Goal: Information Seeking & Learning: Learn about a topic

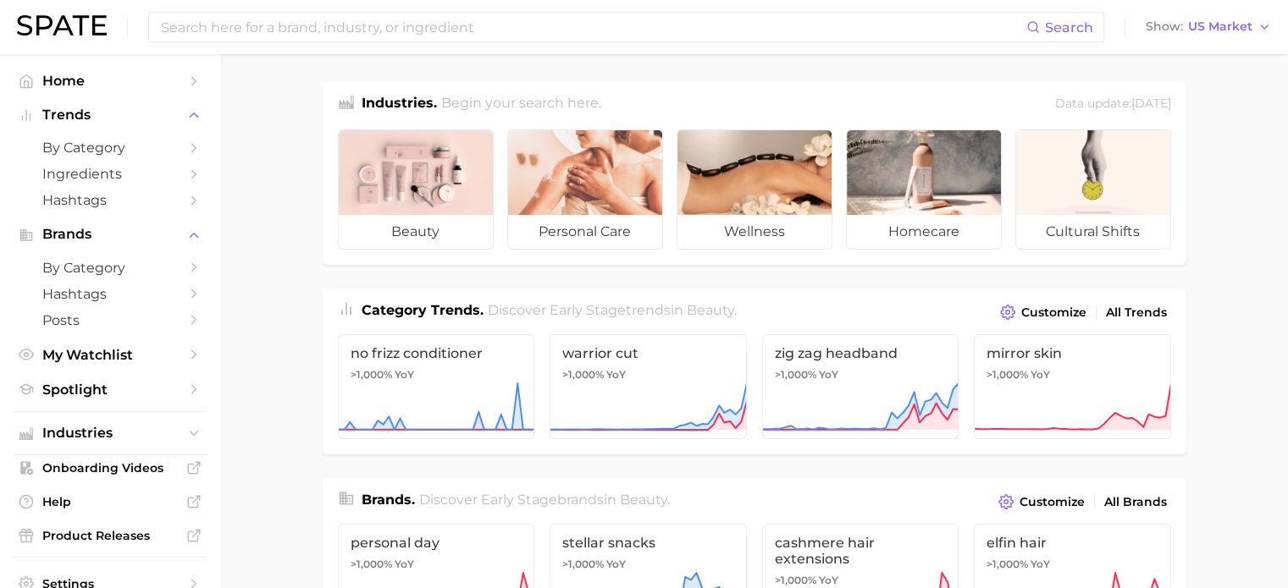
drag, startPoint x: 1233, startPoint y: 294, endPoint x: 1193, endPoint y: 290, distance: 39.9
click at [163, 148] on span "by Category" at bounding box center [109, 148] width 135 height 16
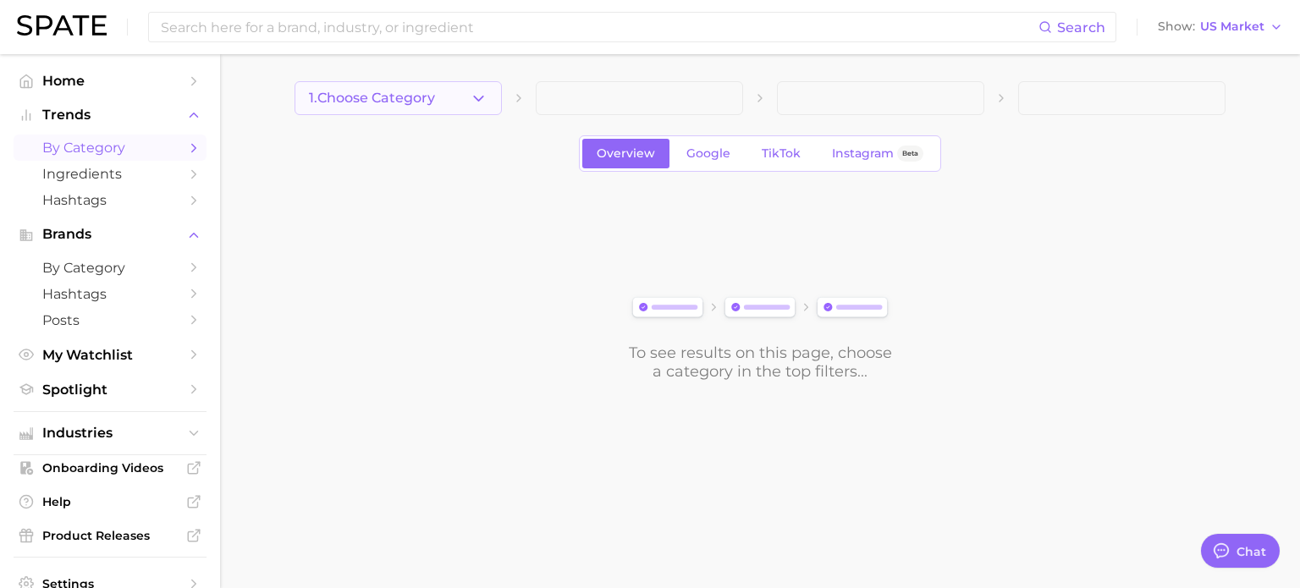
click at [479, 103] on icon "button" at bounding box center [479, 99] width 18 height 18
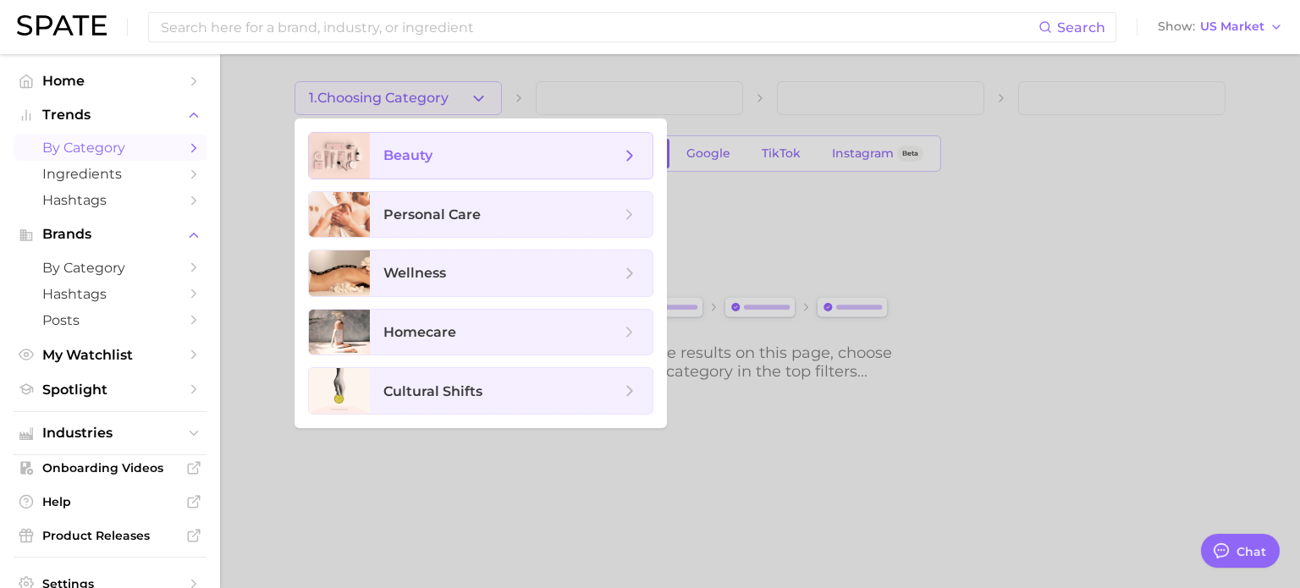
click at [628, 151] on polyline at bounding box center [630, 155] width 4 height 9
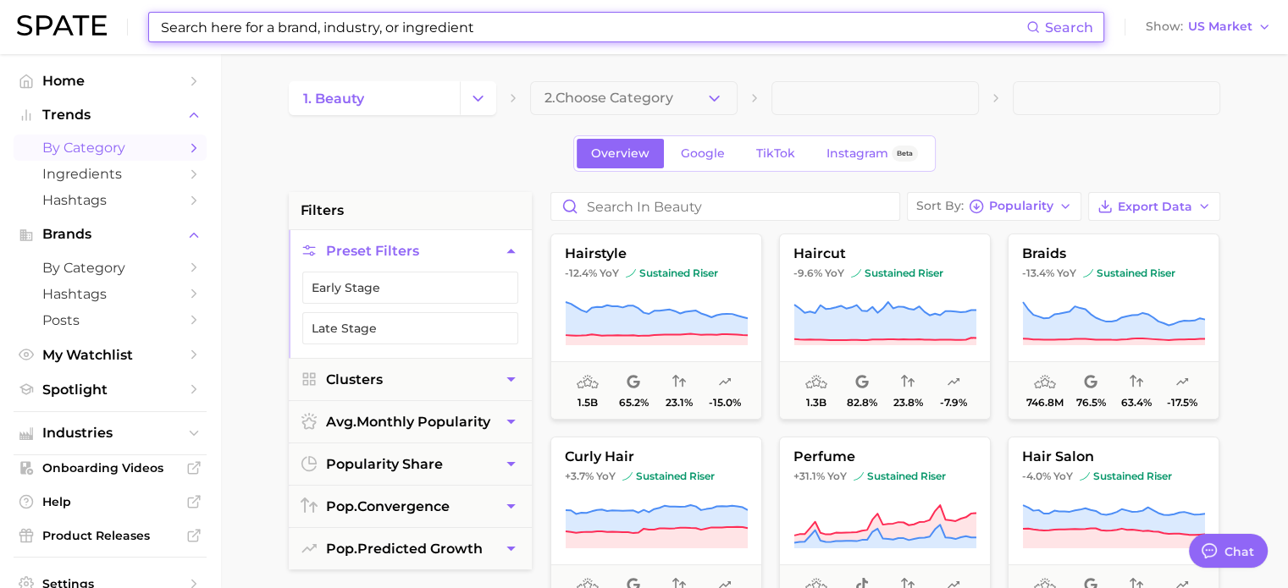
click at [501, 35] on input at bounding box center [592, 27] width 867 height 29
click at [405, 38] on input at bounding box center [592, 27] width 867 height 29
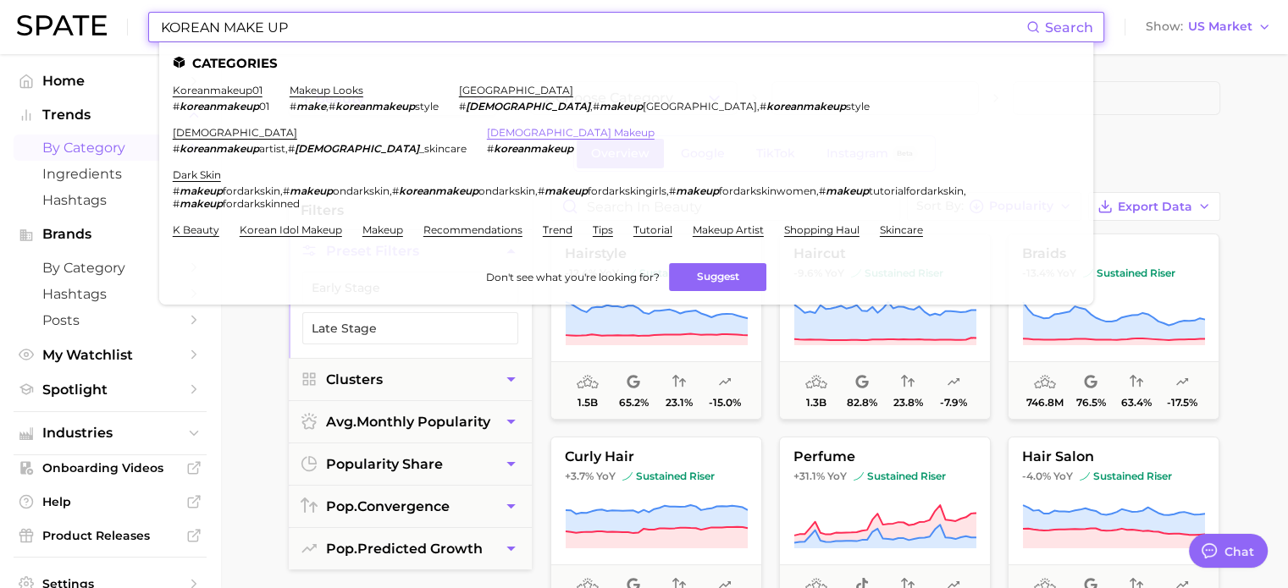
type input "KOREAN MAKE UP"
click at [654, 126] on link "[DEMOGRAPHIC_DATA] makeup" at bounding box center [571, 132] width 168 height 13
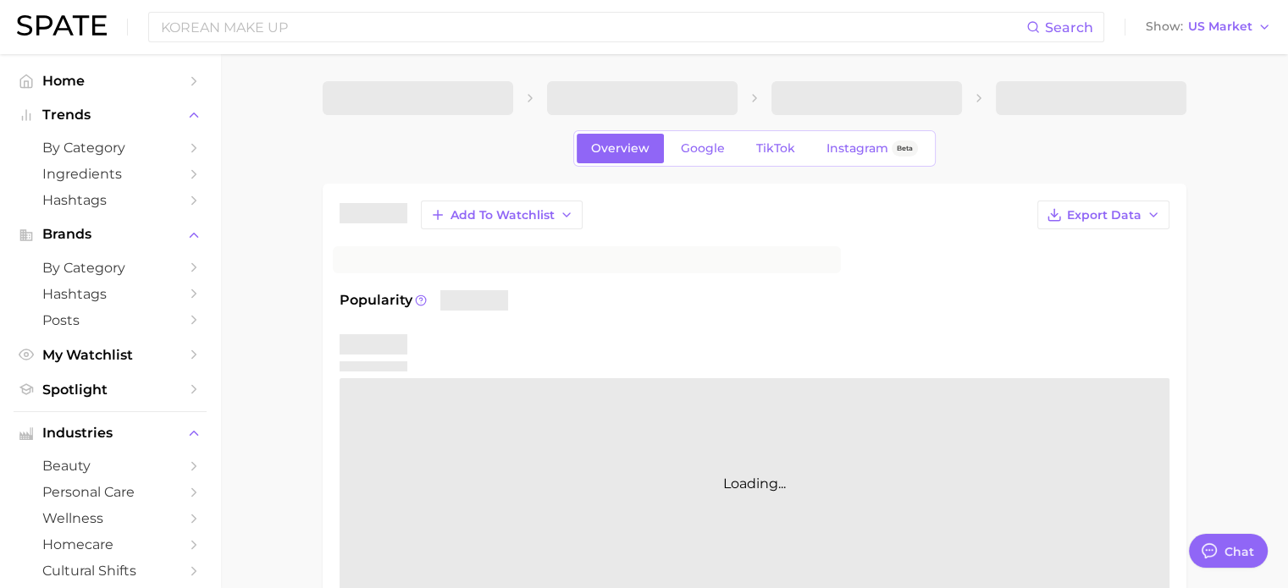
type textarea "x"
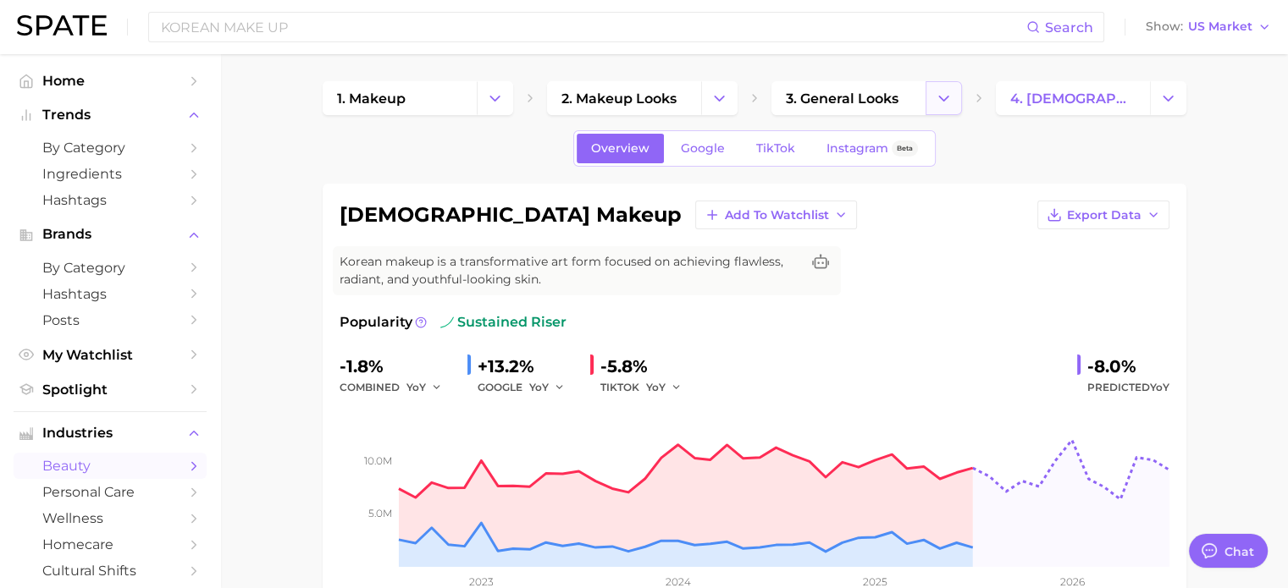
click at [939, 97] on icon "Change Category" at bounding box center [944, 99] width 18 height 18
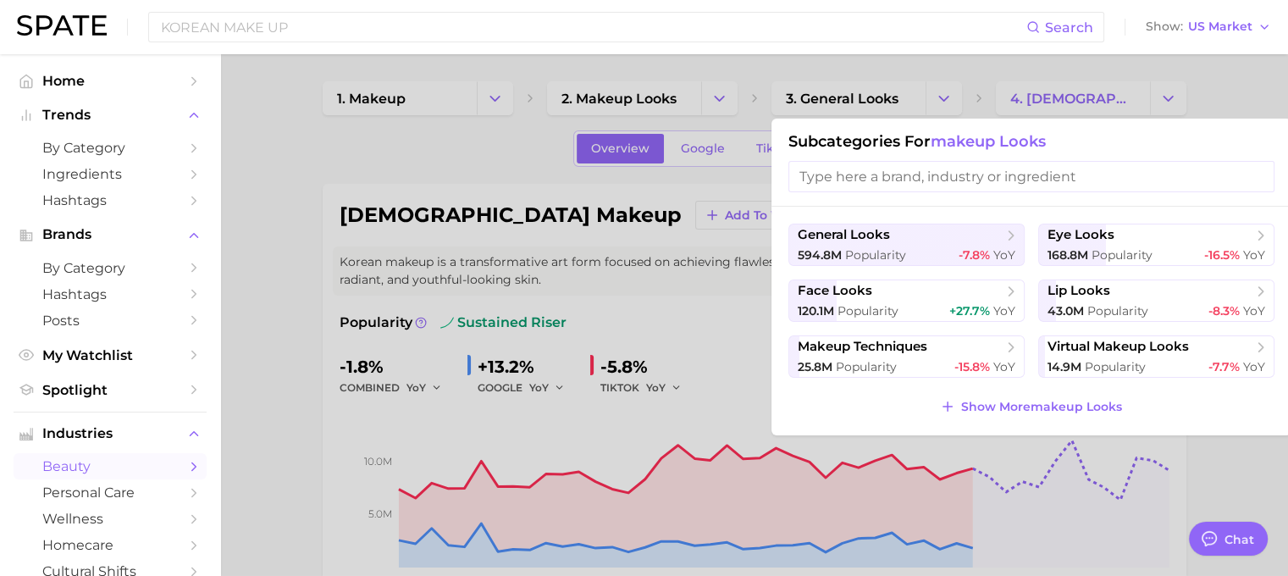
click at [264, 148] on div at bounding box center [644, 288] width 1288 height 576
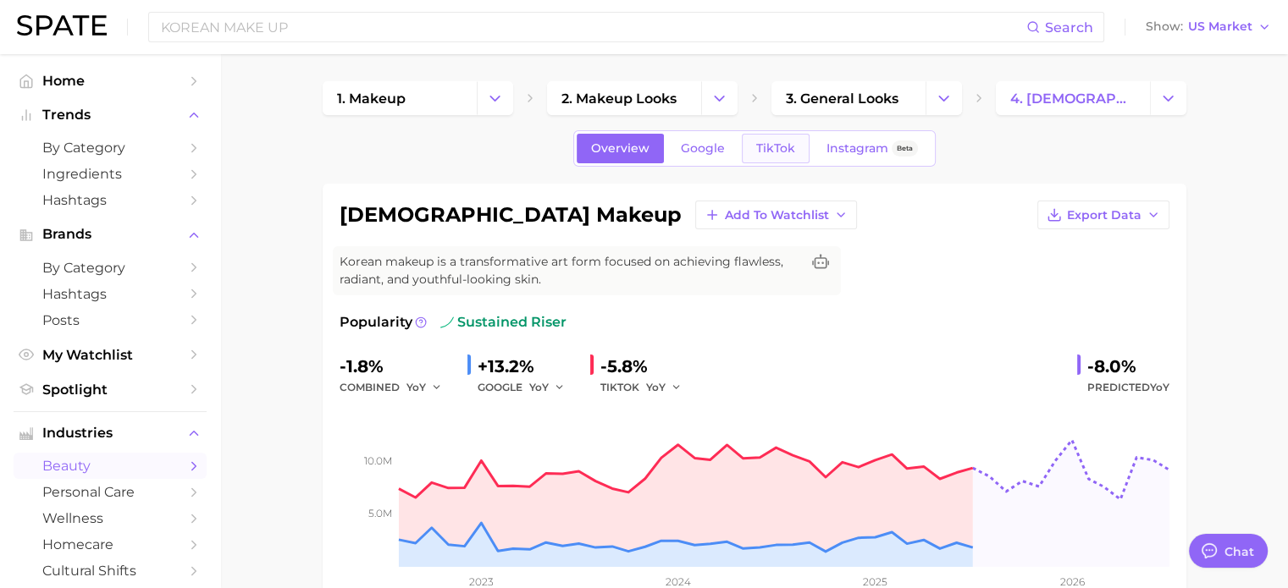
click at [775, 139] on link "TikTok" at bounding box center [776, 149] width 68 height 30
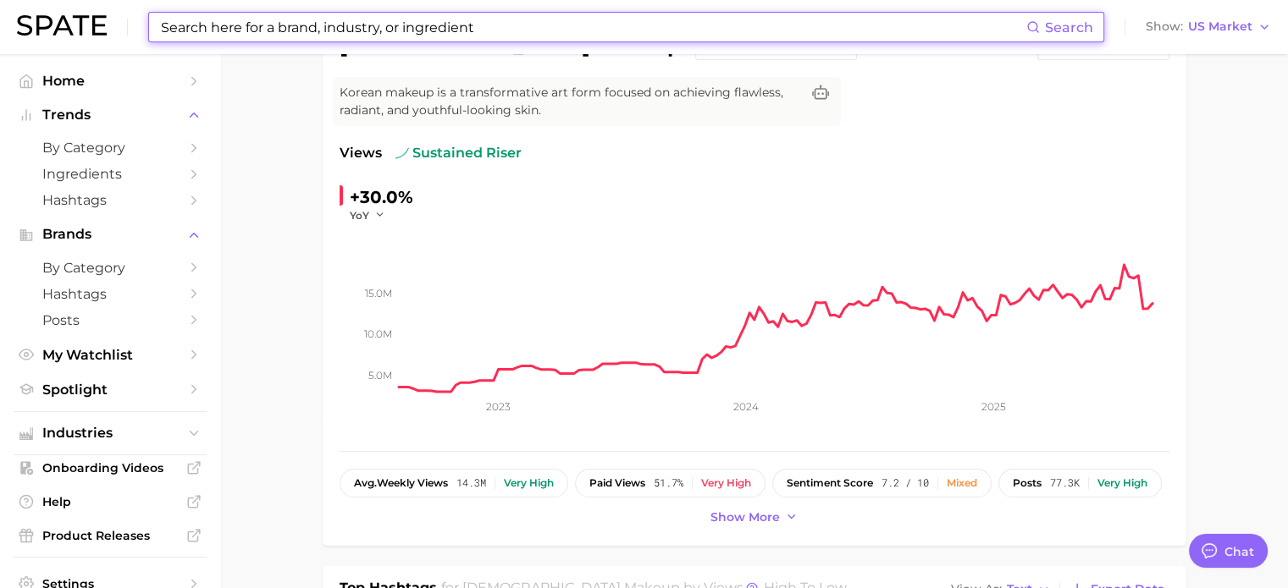
click at [324, 24] on input at bounding box center [592, 27] width 867 height 29
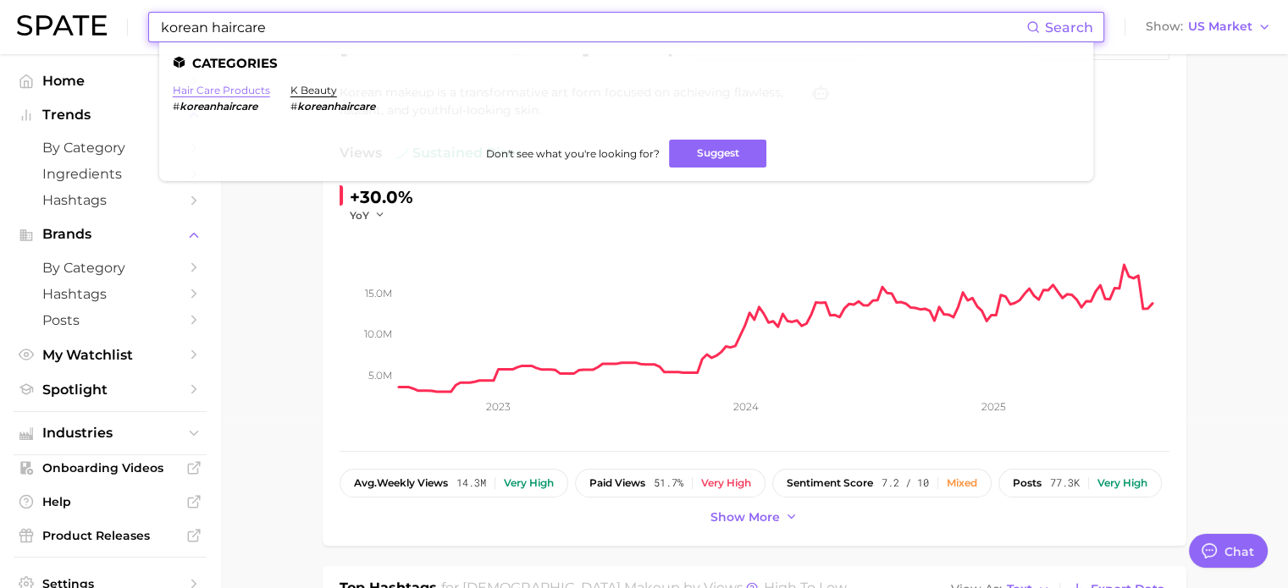
type input "korean haircare"
click at [244, 87] on link "hair care products" at bounding box center [221, 90] width 97 height 13
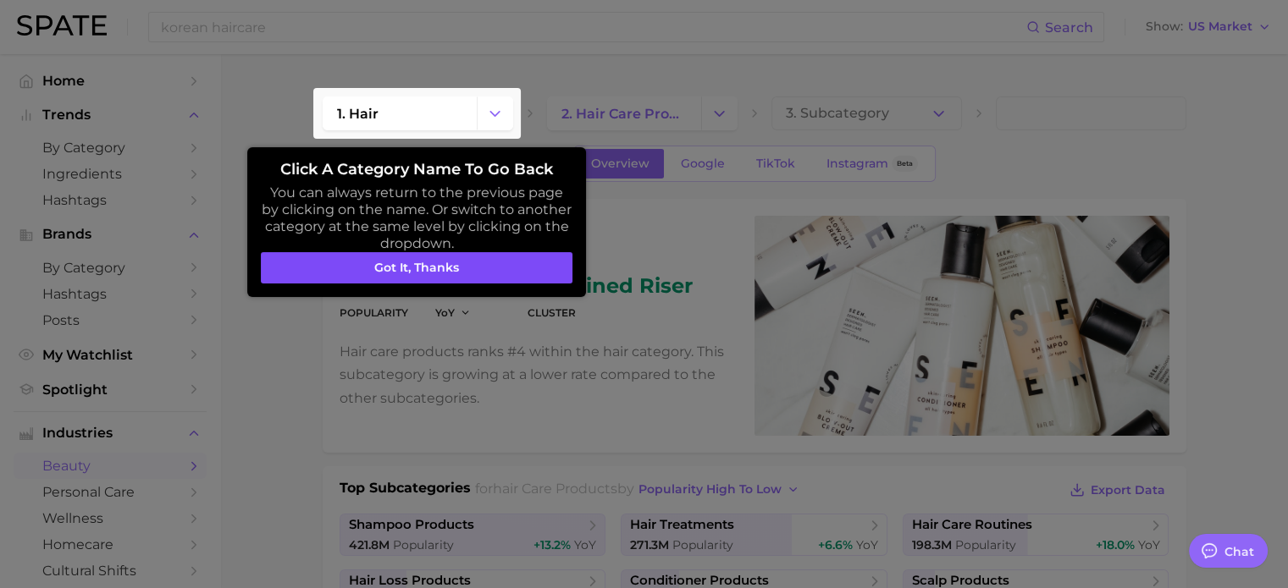
click at [510, 267] on button "Got it, thanks" at bounding box center [417, 268] width 312 height 32
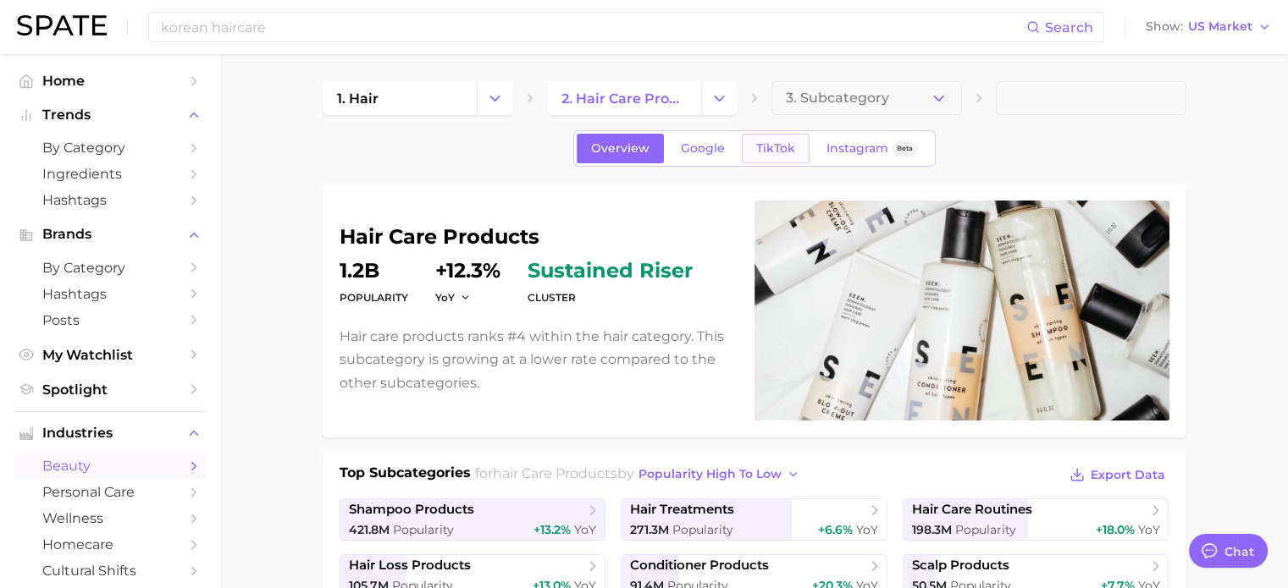
click at [757, 147] on span "TikTok" at bounding box center [775, 148] width 39 height 14
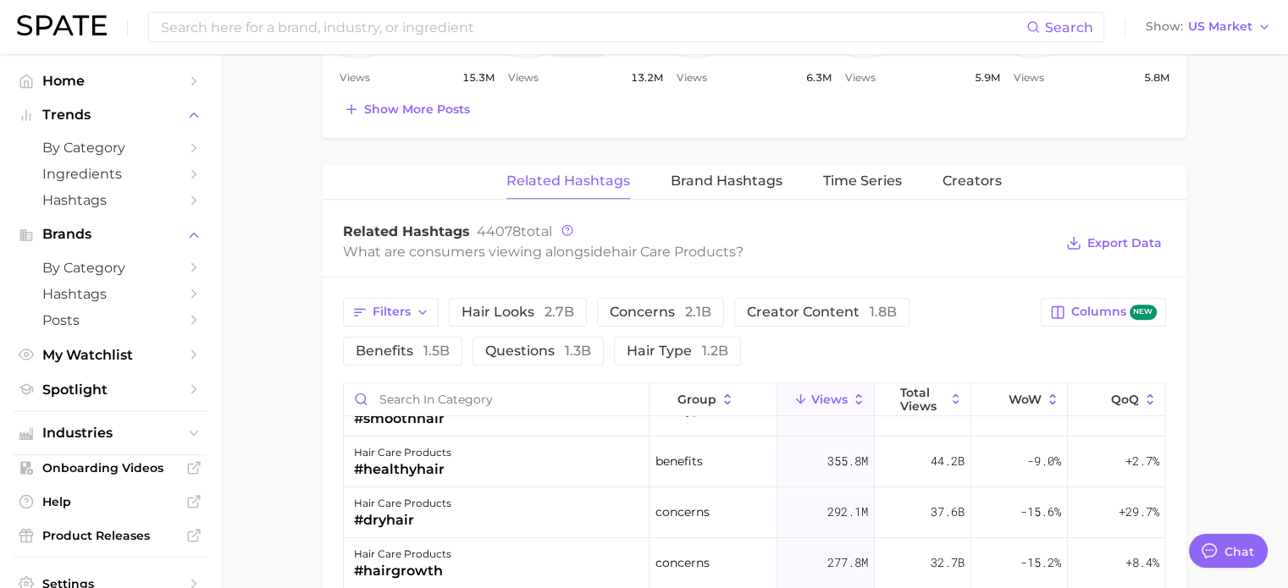
scroll to position [85, 0]
click at [384, 33] on input at bounding box center [592, 27] width 867 height 29
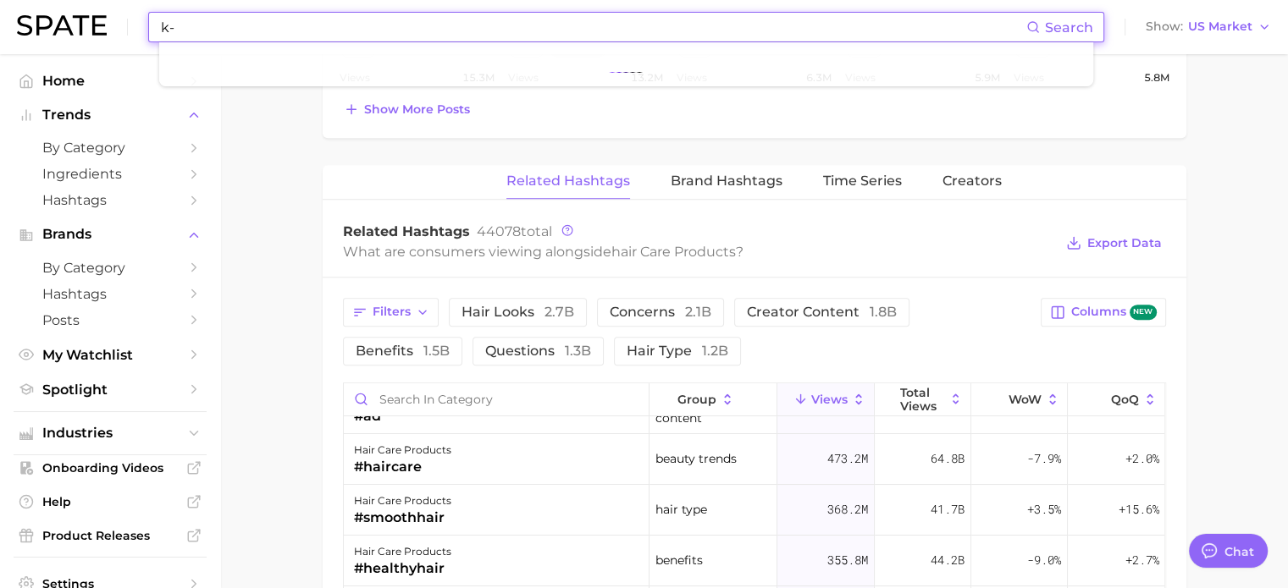
type input "k"
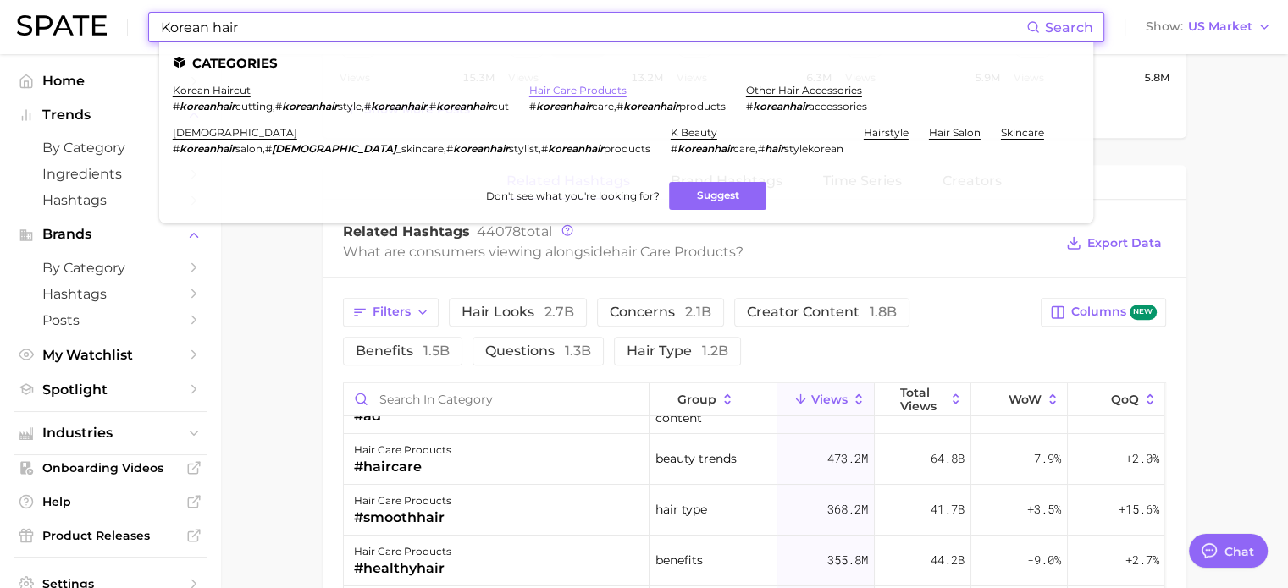
type input "Korean hair"
click at [584, 94] on link "hair care products" at bounding box center [577, 90] width 97 height 13
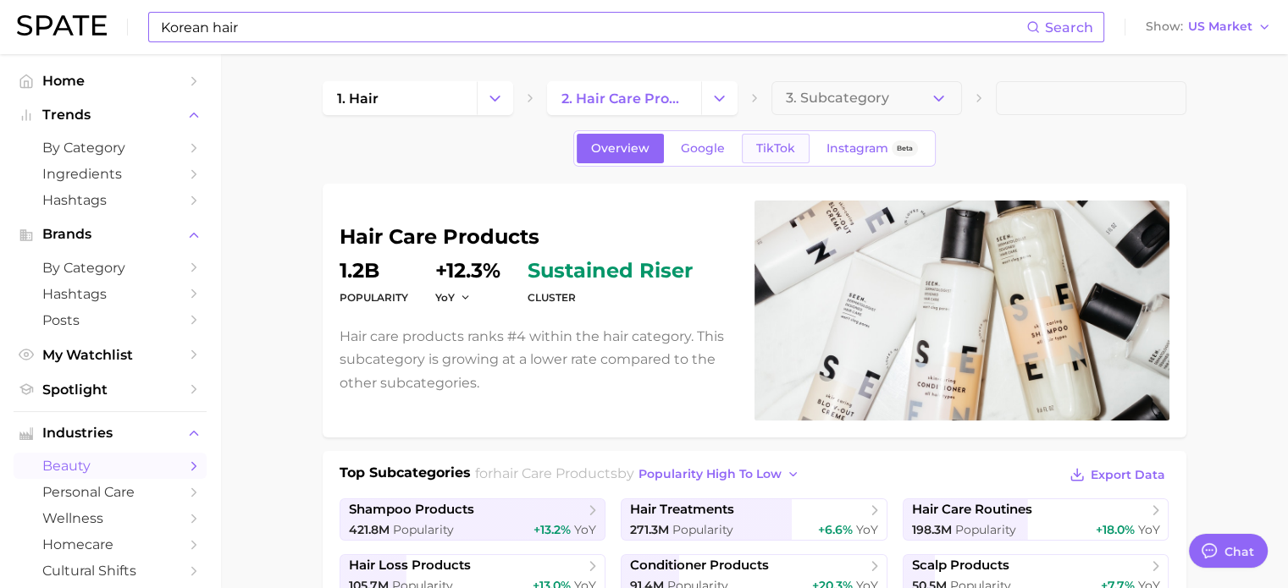
click at [784, 144] on span "TikTok" at bounding box center [775, 148] width 39 height 14
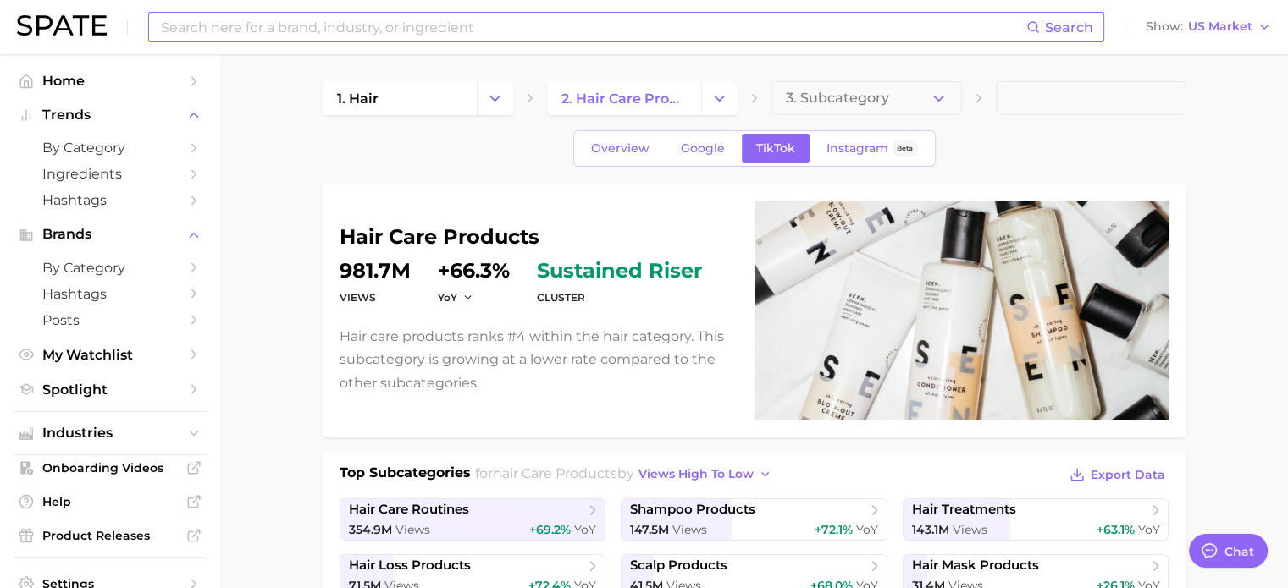
click at [1009, 97] on span at bounding box center [1090, 98] width 190 height 34
click at [924, 100] on button "3. Subcategory" at bounding box center [866, 98] width 190 height 34
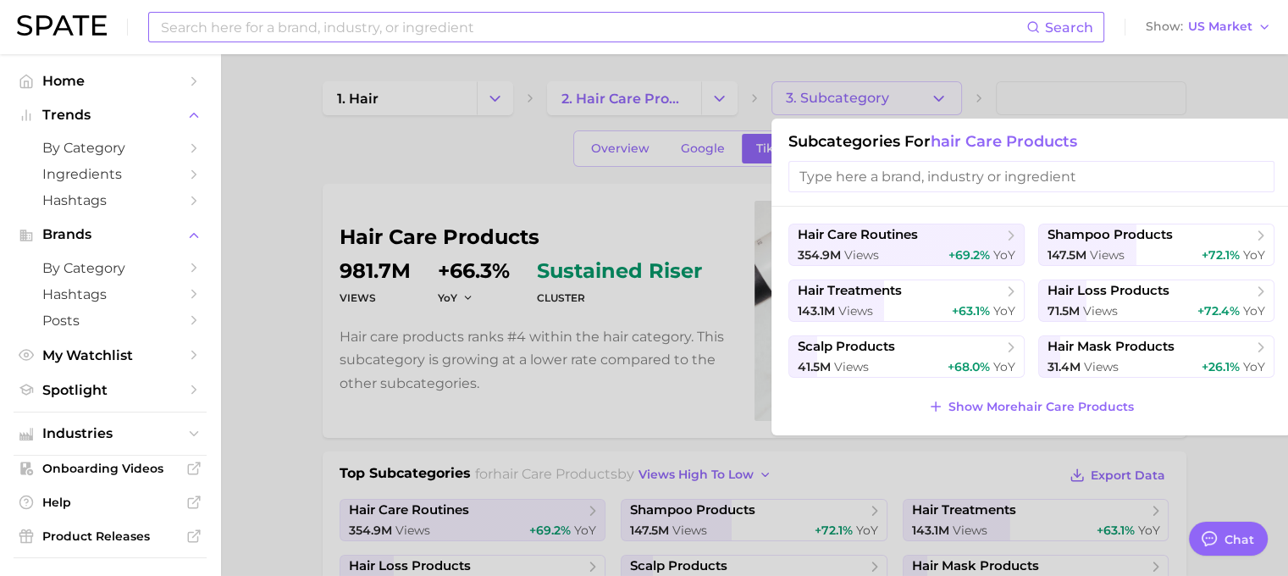
click at [995, 179] on input "search" at bounding box center [1031, 176] width 486 height 31
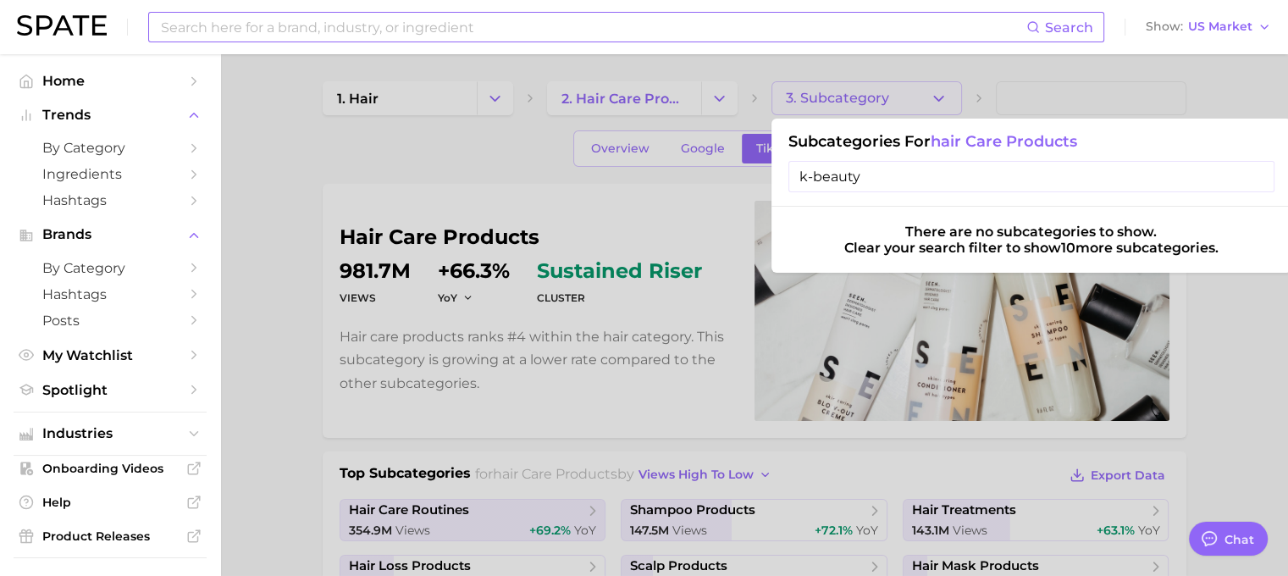
type input "k-beauty"
click at [992, 150] on span "hair care products" at bounding box center [1003, 141] width 146 height 19
click at [997, 146] on span "hair care products" at bounding box center [1003, 141] width 146 height 19
click at [701, 95] on div at bounding box center [644, 288] width 1288 height 576
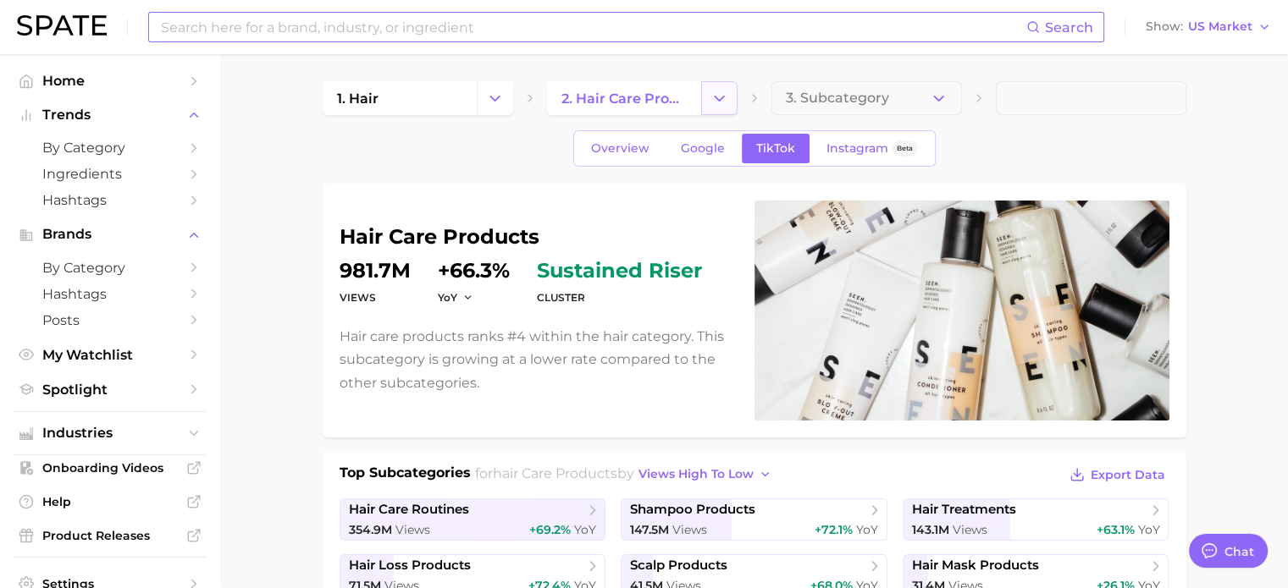
click at [714, 93] on icon "Change Category" at bounding box center [719, 99] width 18 height 18
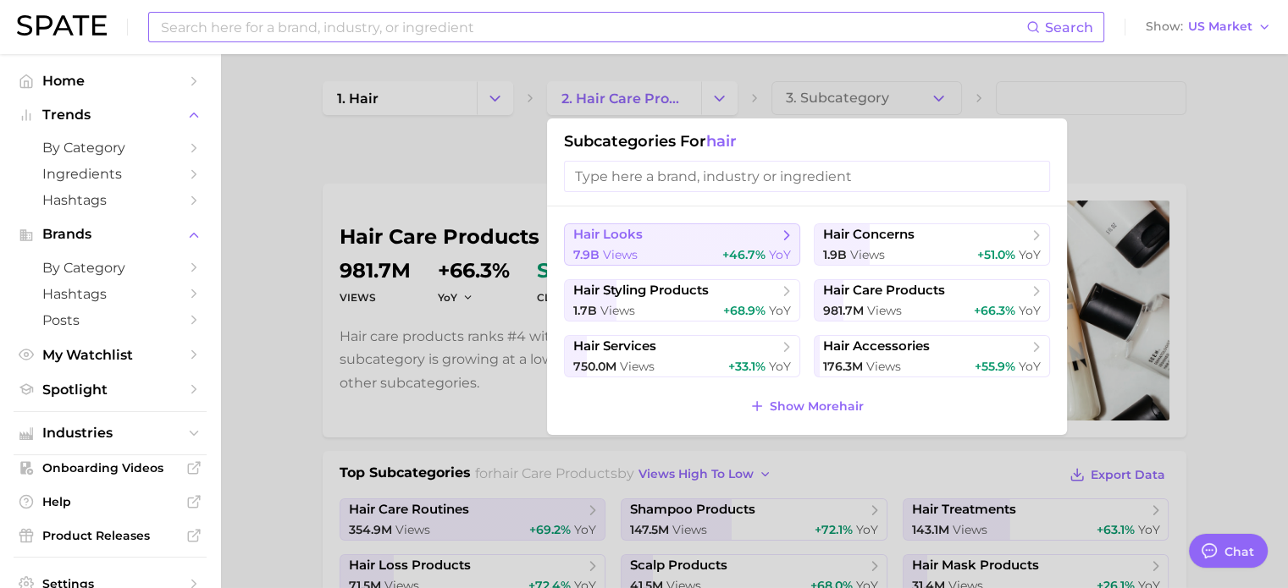
click at [742, 235] on span "hair looks" at bounding box center [676, 235] width 206 height 17
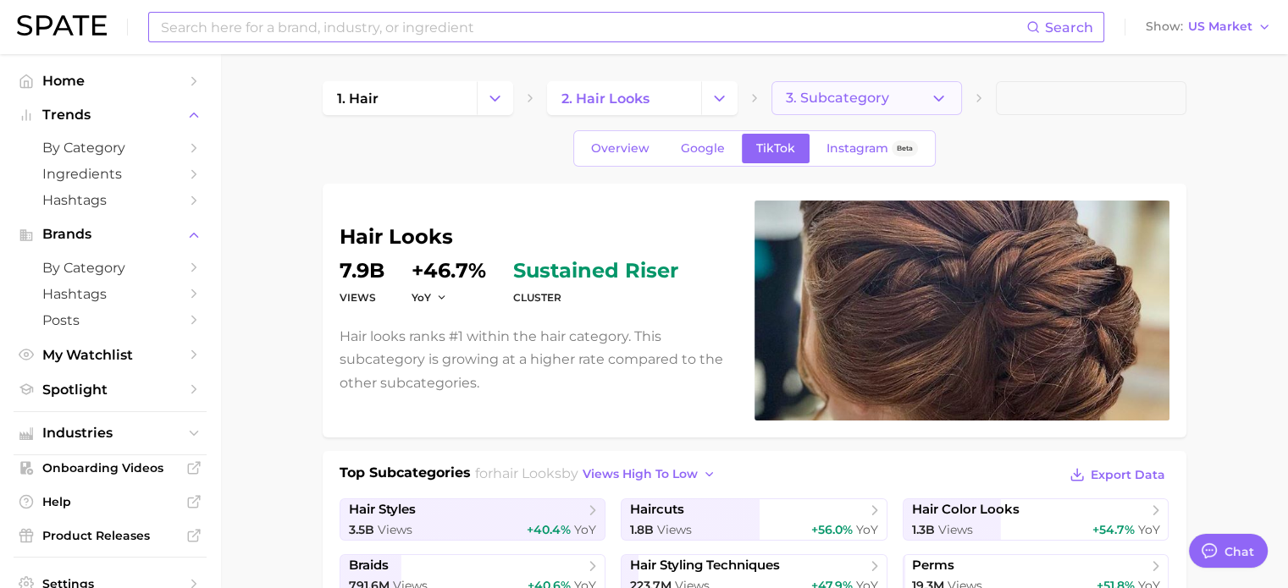
click at [918, 98] on button "3. Subcategory" at bounding box center [866, 98] width 190 height 34
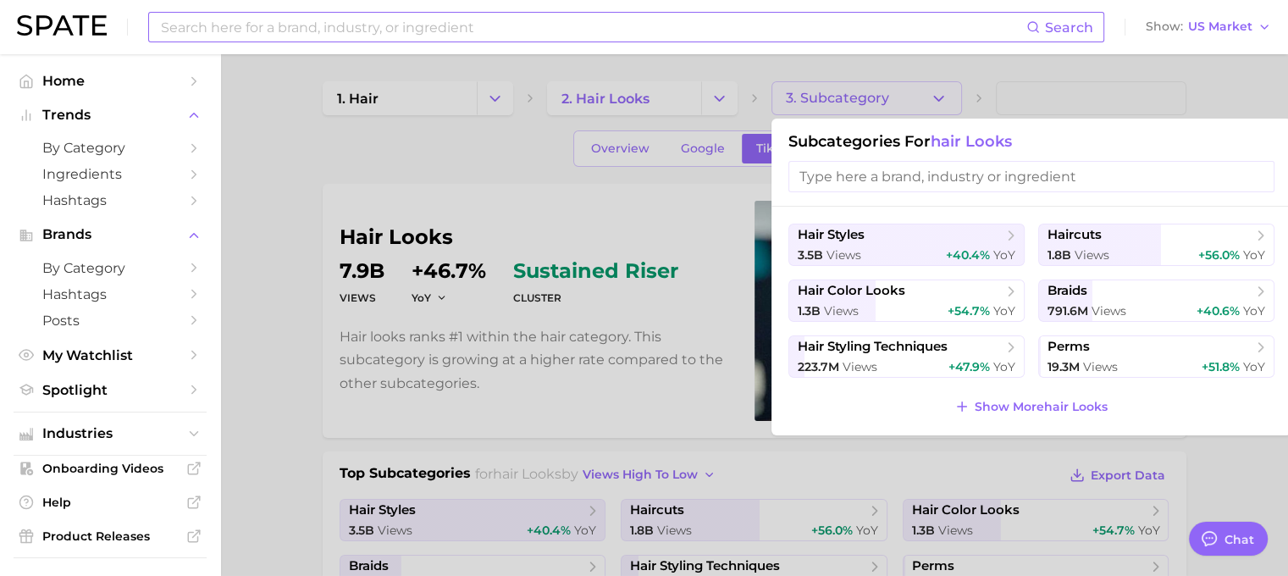
click at [911, 170] on input "search" at bounding box center [1031, 176] width 486 height 31
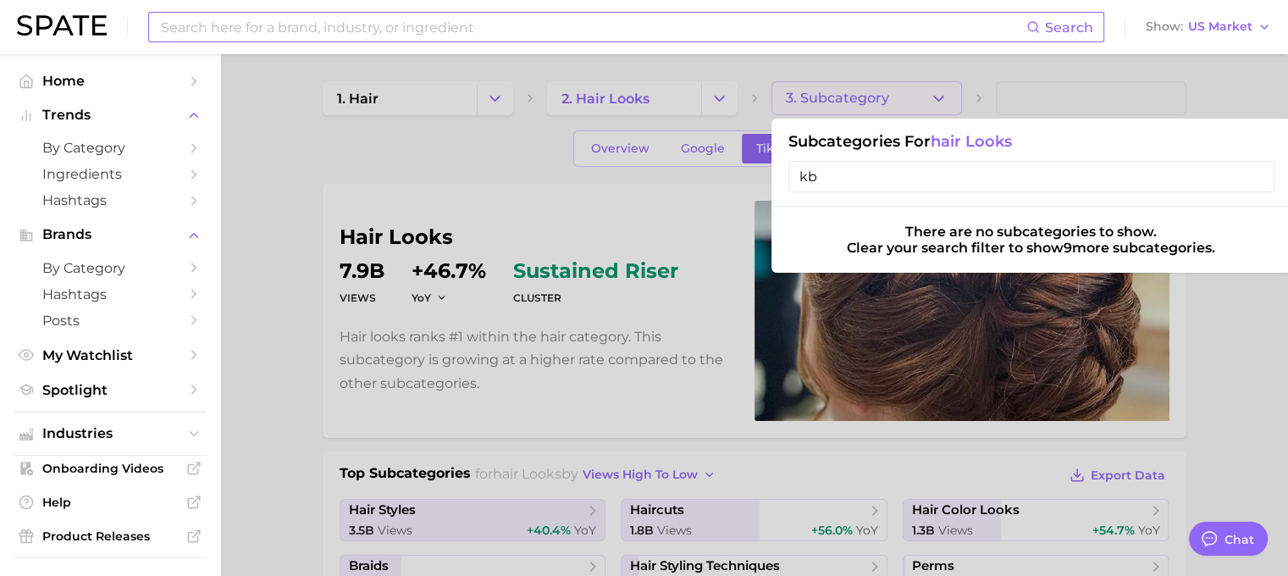
type input "k"
type input "[DEMOGRAPHIC_DATA]"
click at [1256, 178] on input "[DEMOGRAPHIC_DATA]" at bounding box center [1031, 176] width 486 height 31
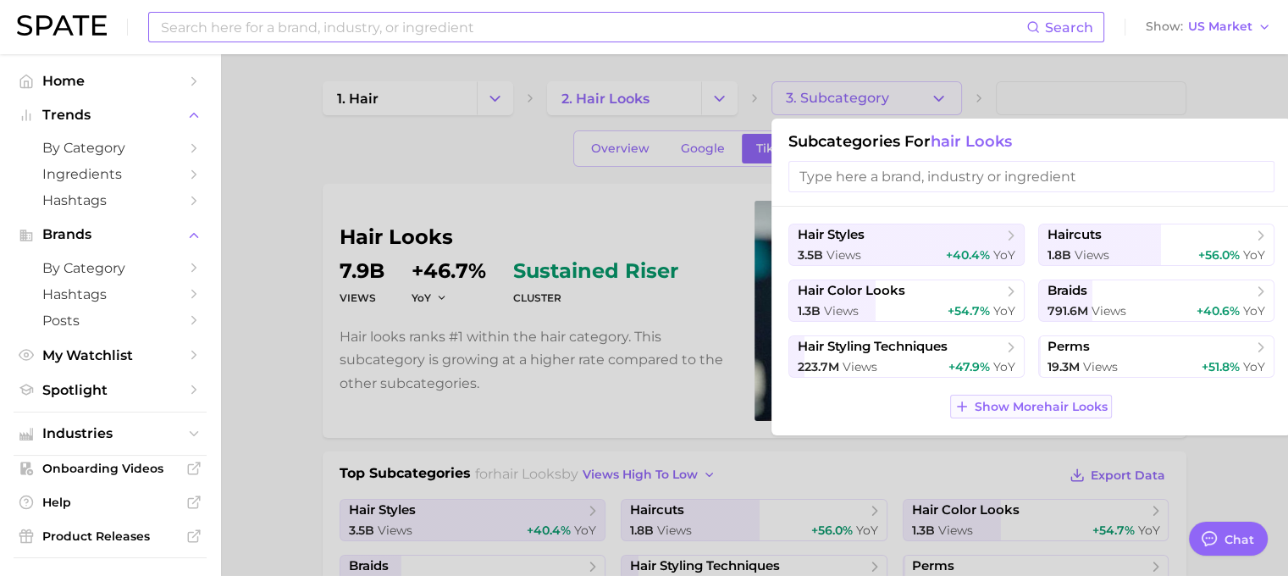
click at [1084, 405] on span "Show More hair looks" at bounding box center [1040, 407] width 133 height 14
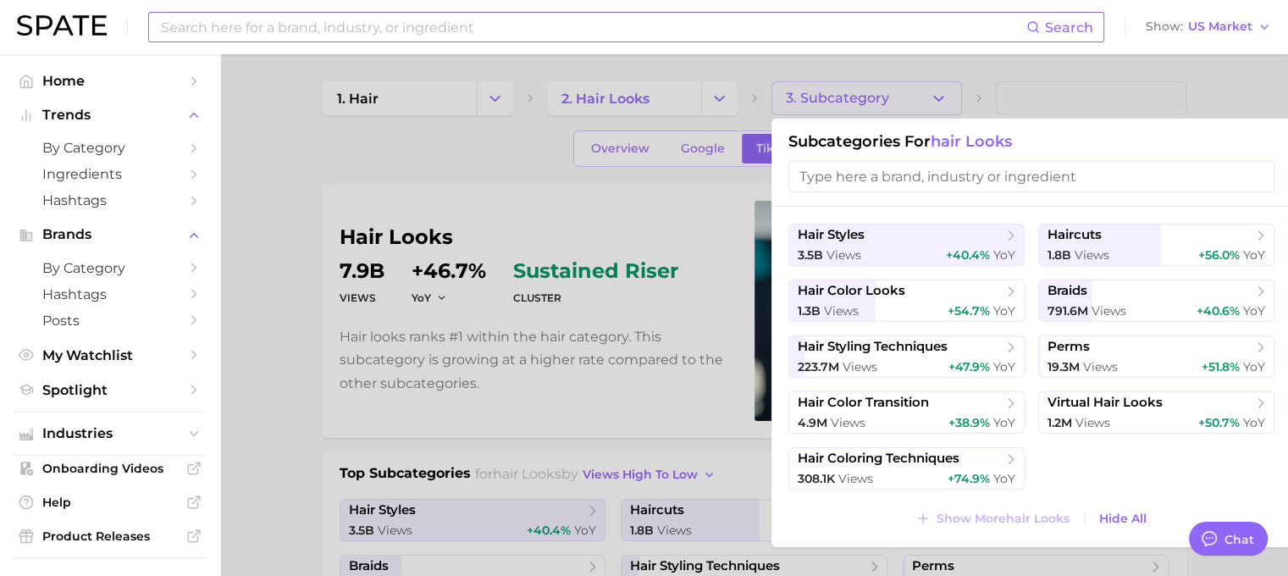
click at [433, 141] on div at bounding box center [644, 288] width 1288 height 576
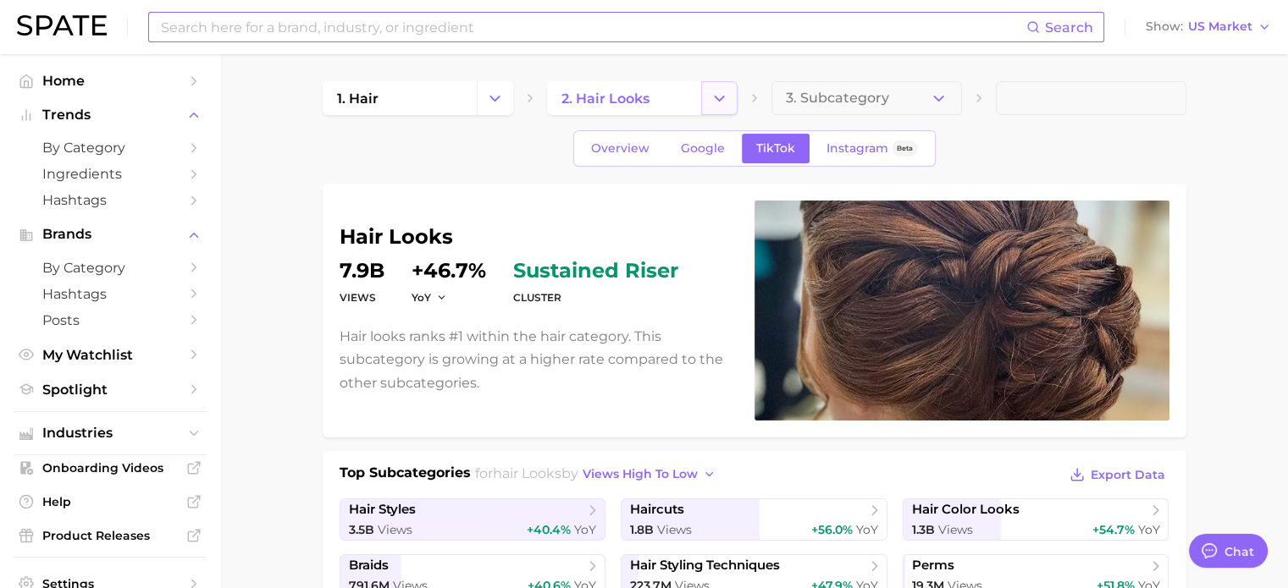
click at [710, 107] on icon "Change Category" at bounding box center [719, 99] width 18 height 18
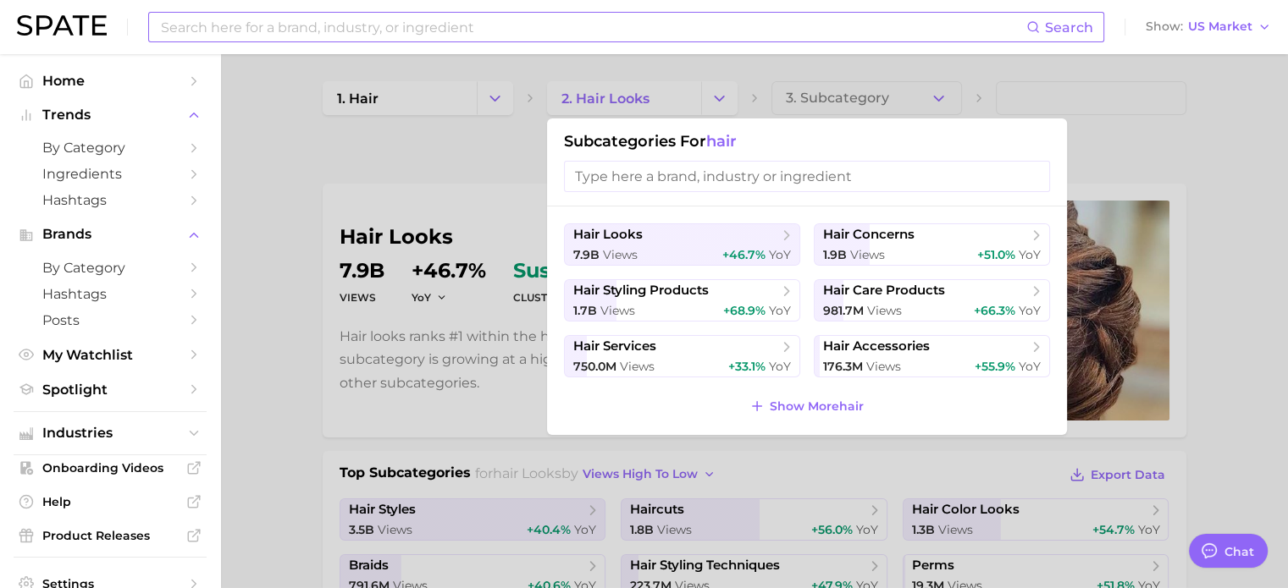
click at [687, 174] on input "search" at bounding box center [807, 176] width 486 height 31
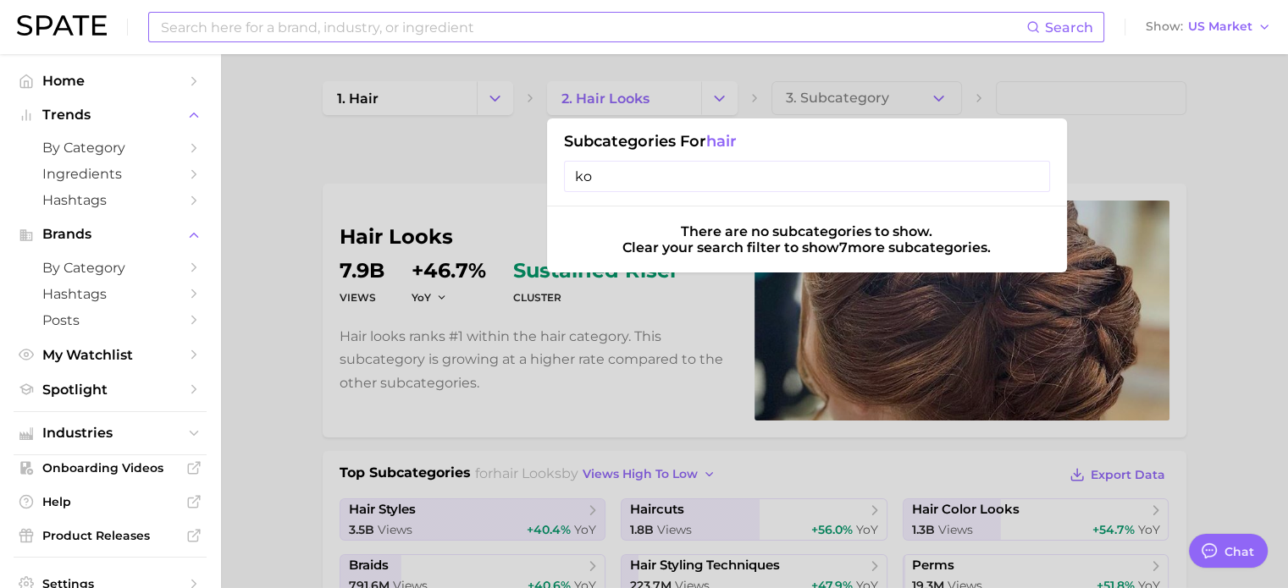
type input "k"
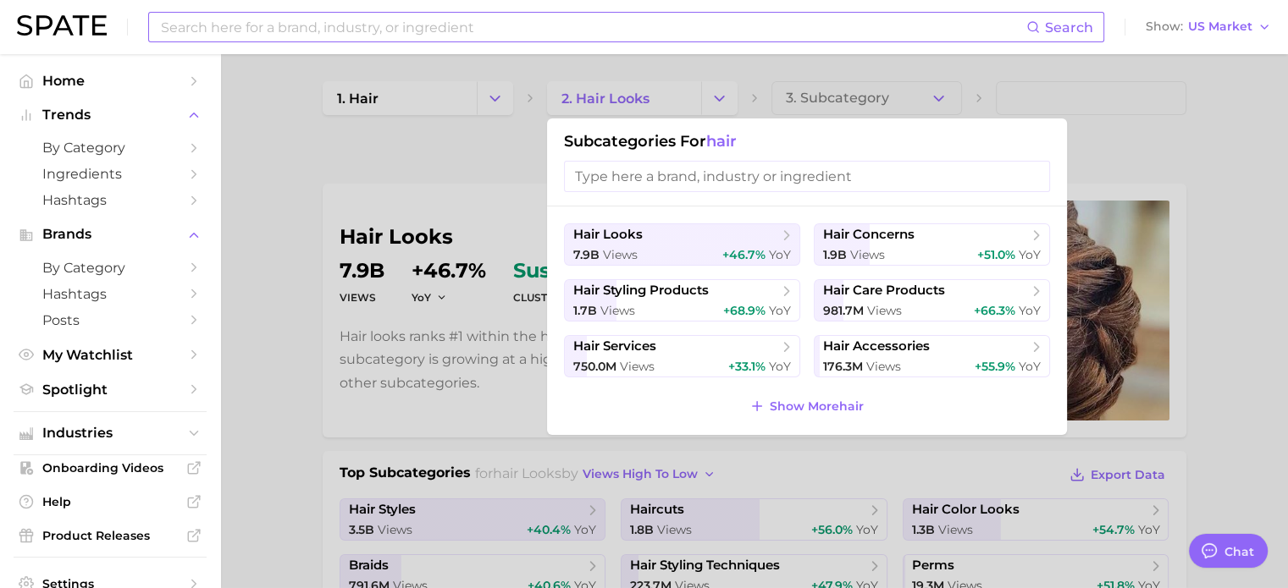
click at [711, 97] on div at bounding box center [644, 294] width 1288 height 588
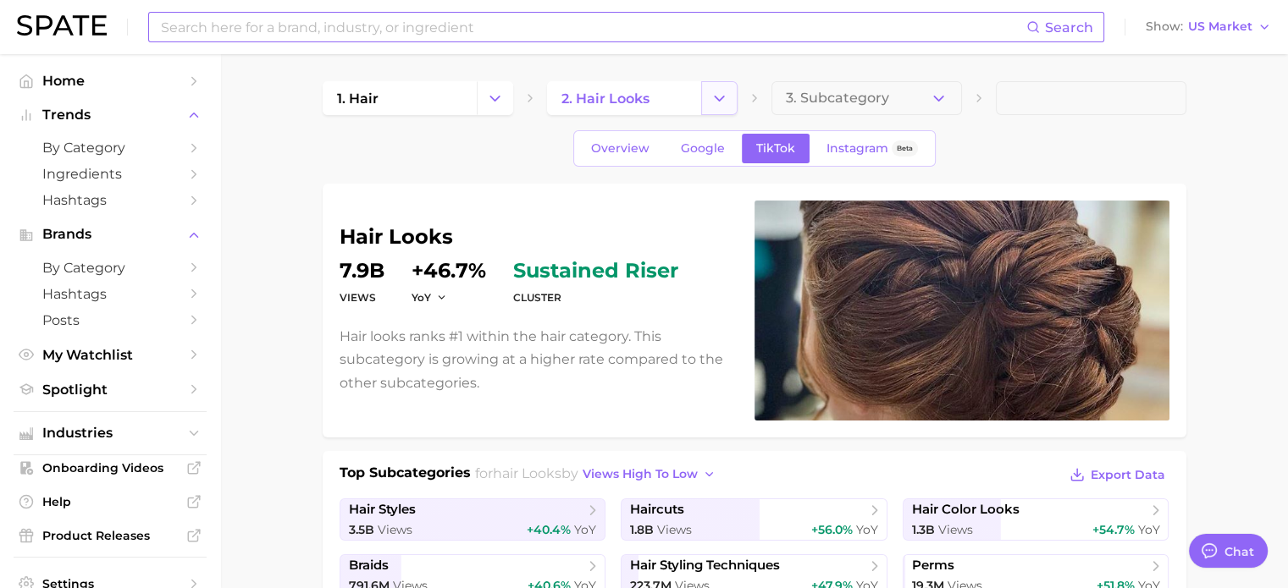
click at [709, 94] on button "Change Category" at bounding box center [719, 98] width 36 height 34
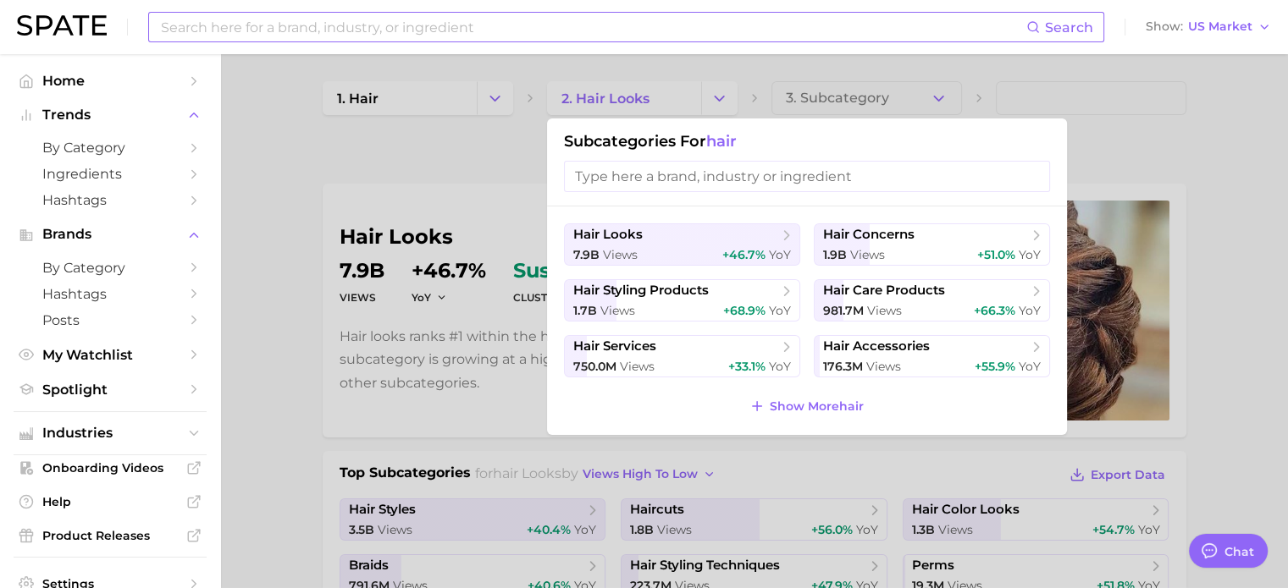
click at [674, 179] on input "search" at bounding box center [807, 176] width 486 height 31
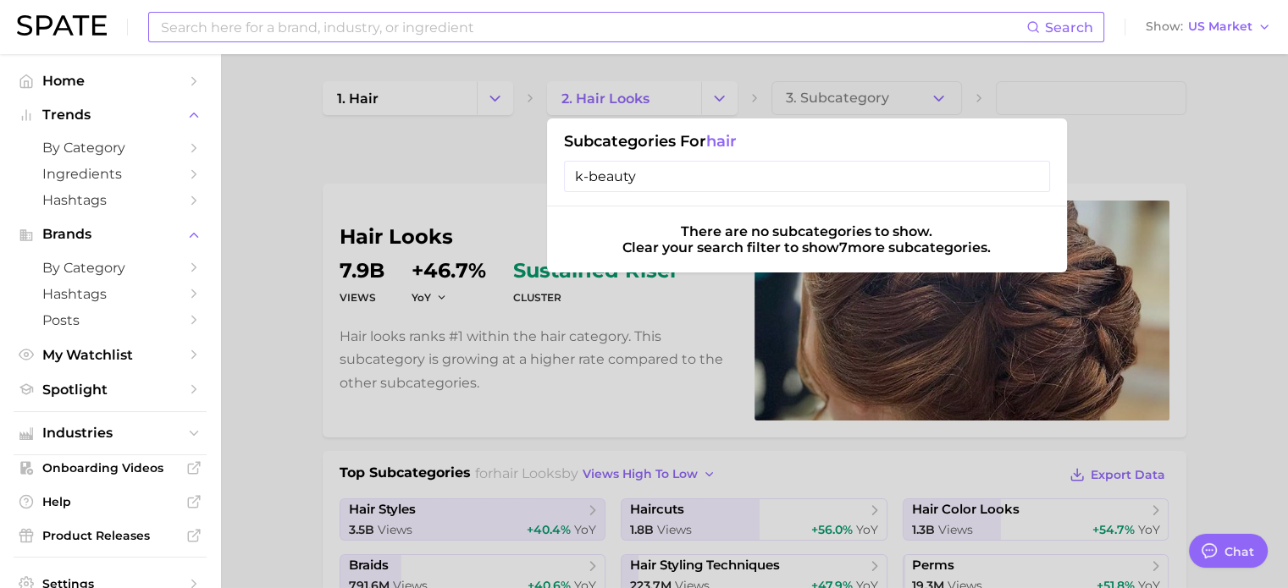
type input "k-beauty"
click at [450, 151] on div at bounding box center [644, 294] width 1288 height 588
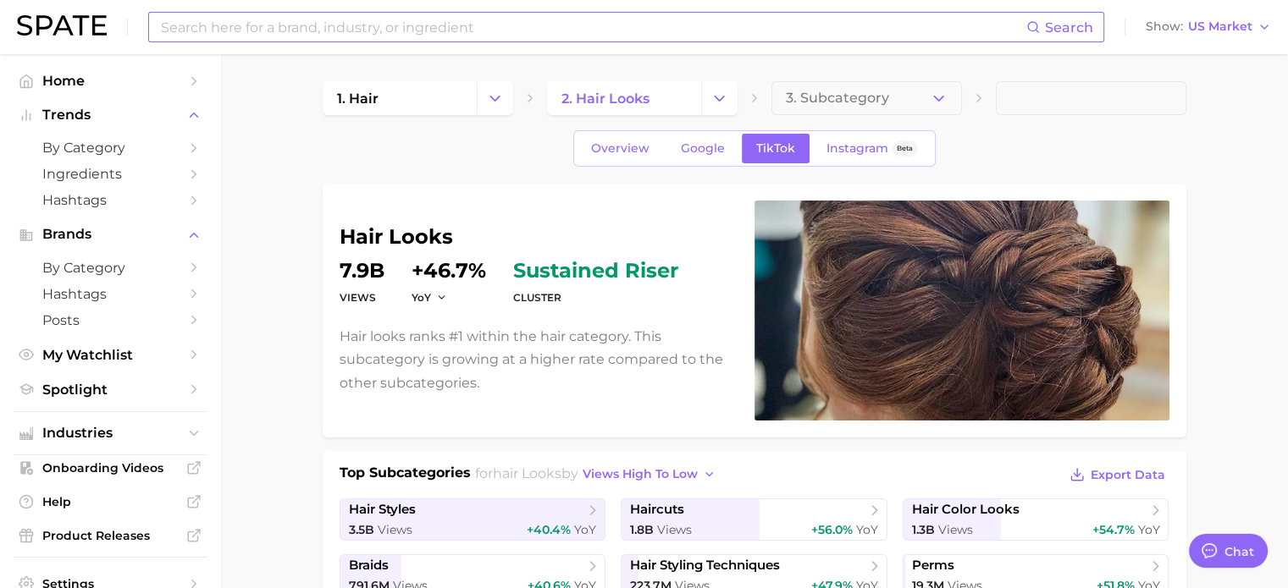
click at [539, 40] on input at bounding box center [592, 27] width 867 height 29
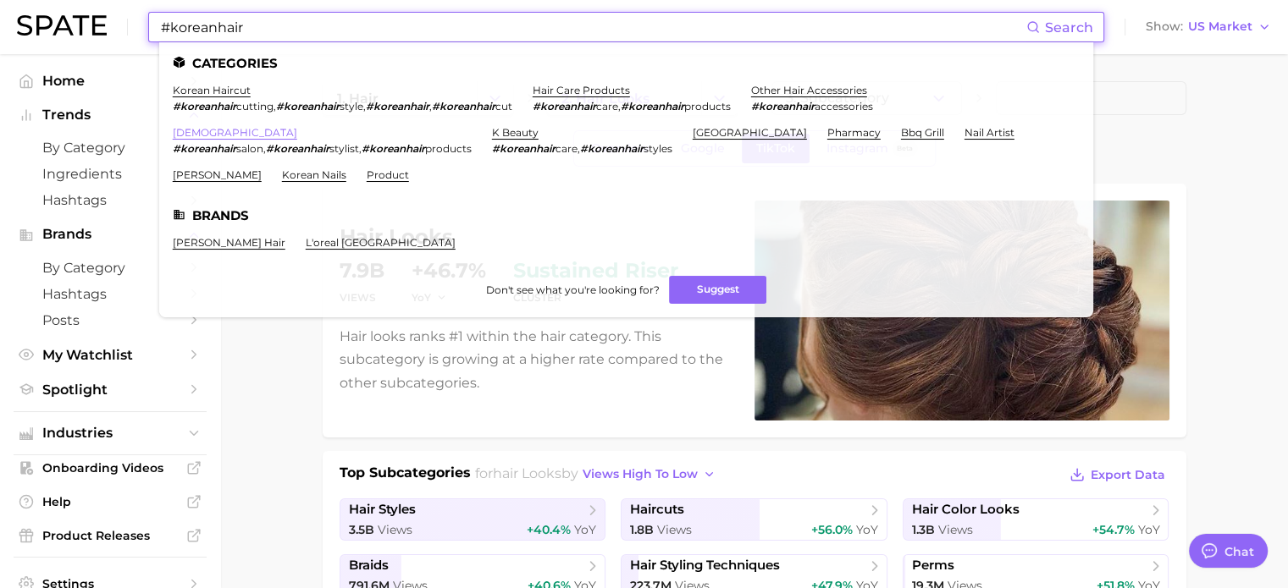
type input "#koreanhair"
click at [190, 133] on link "[DEMOGRAPHIC_DATA]" at bounding box center [235, 132] width 124 height 13
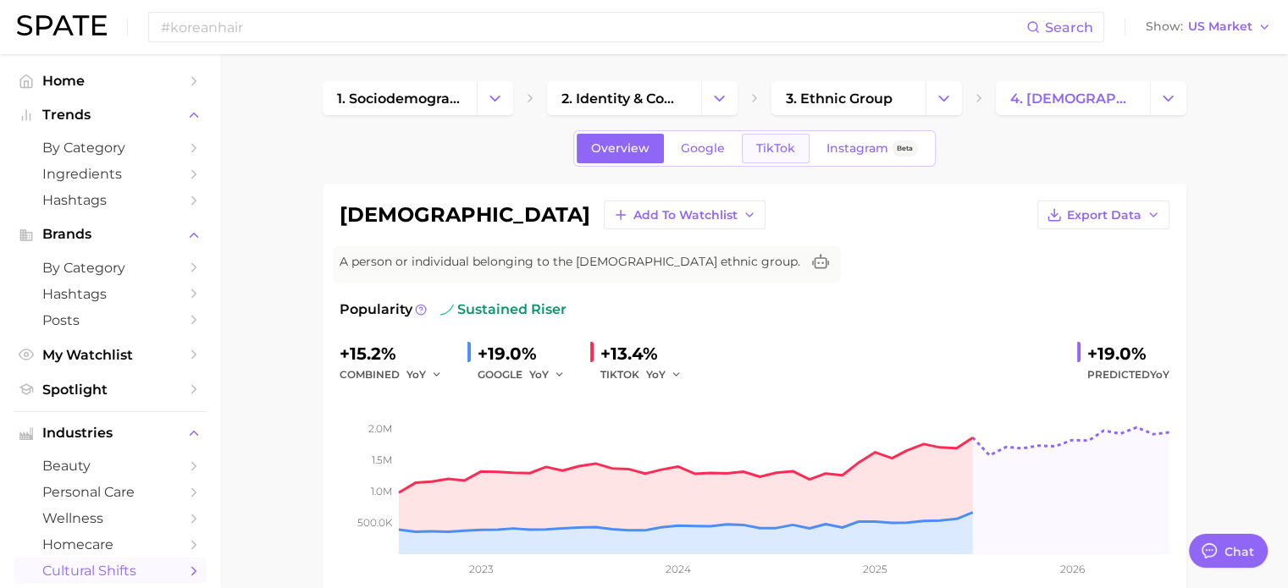
click at [756, 152] on span "TikTok" at bounding box center [775, 148] width 39 height 14
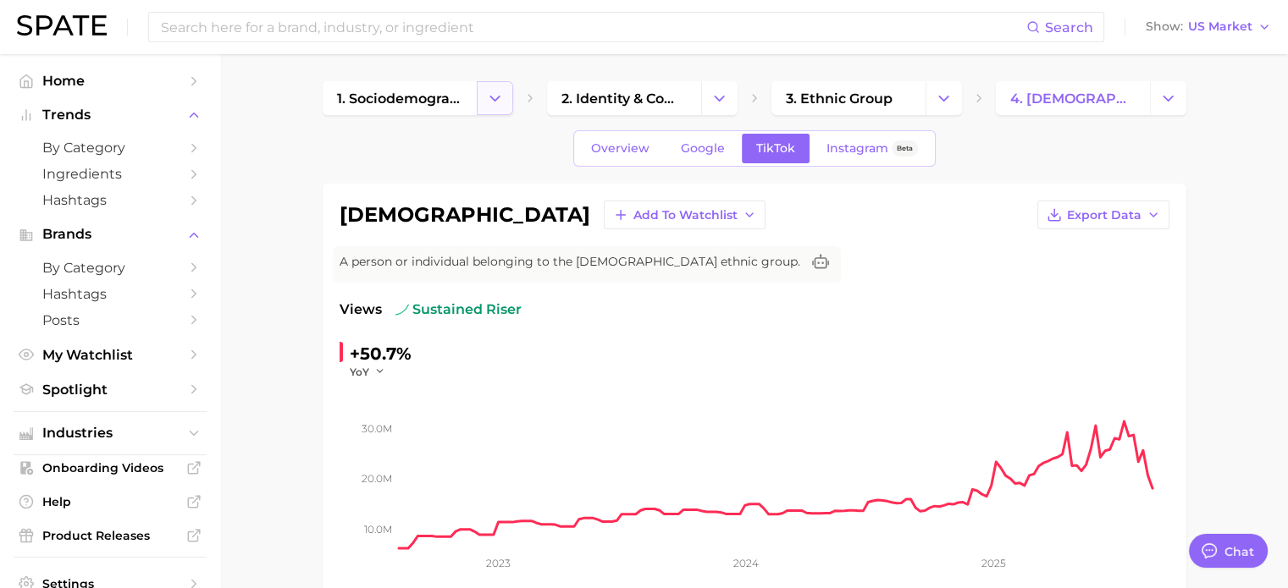
click at [508, 104] on button "Change Category" at bounding box center [495, 98] width 36 height 34
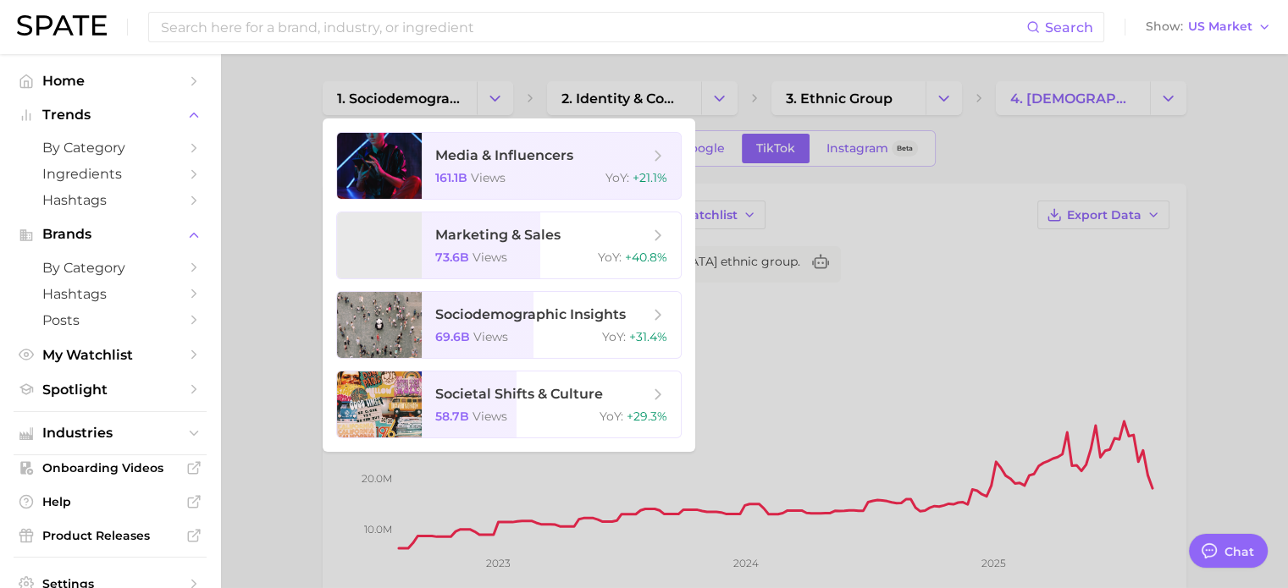
click at [240, 104] on div at bounding box center [644, 294] width 1288 height 588
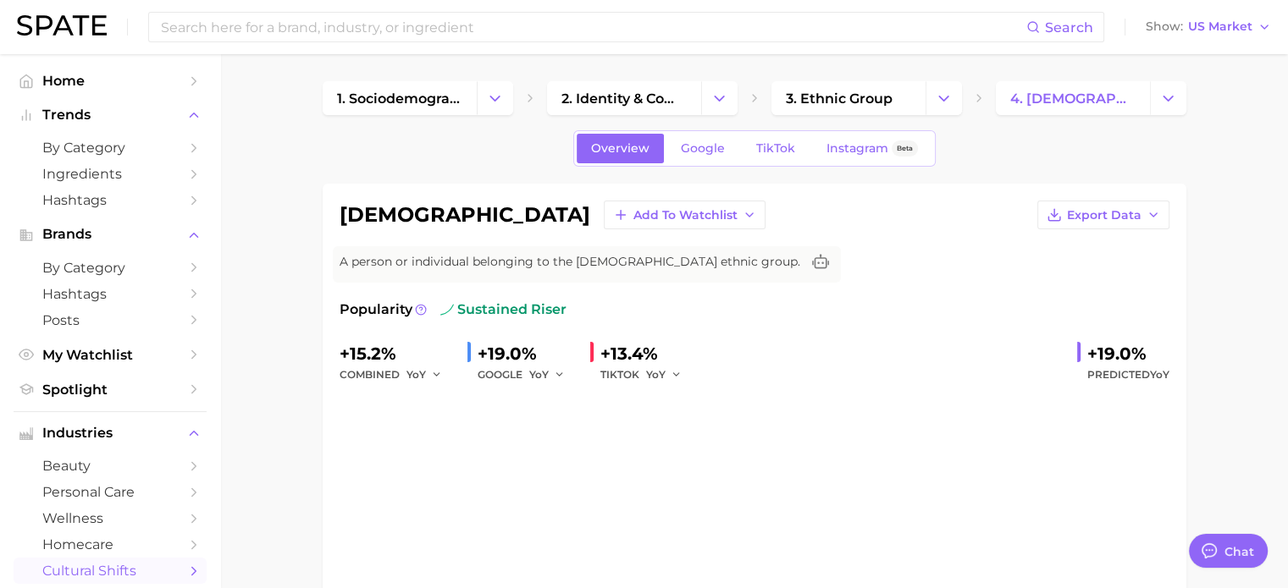
type input "#koreanhair"
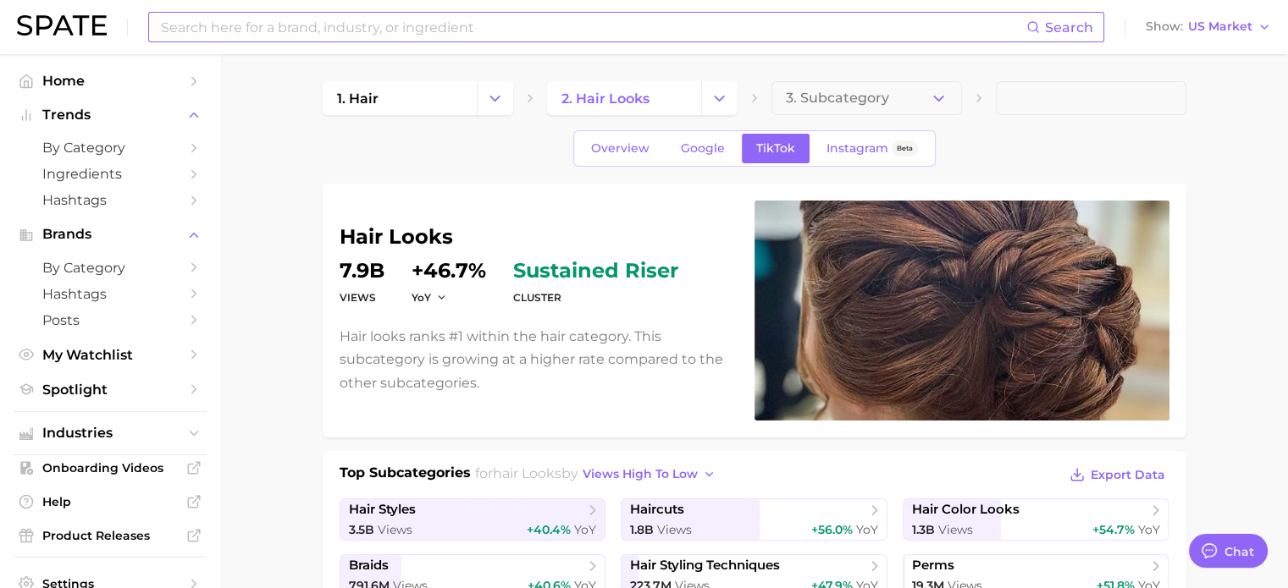
click at [392, 23] on input at bounding box center [592, 27] width 867 height 29
type input "h"
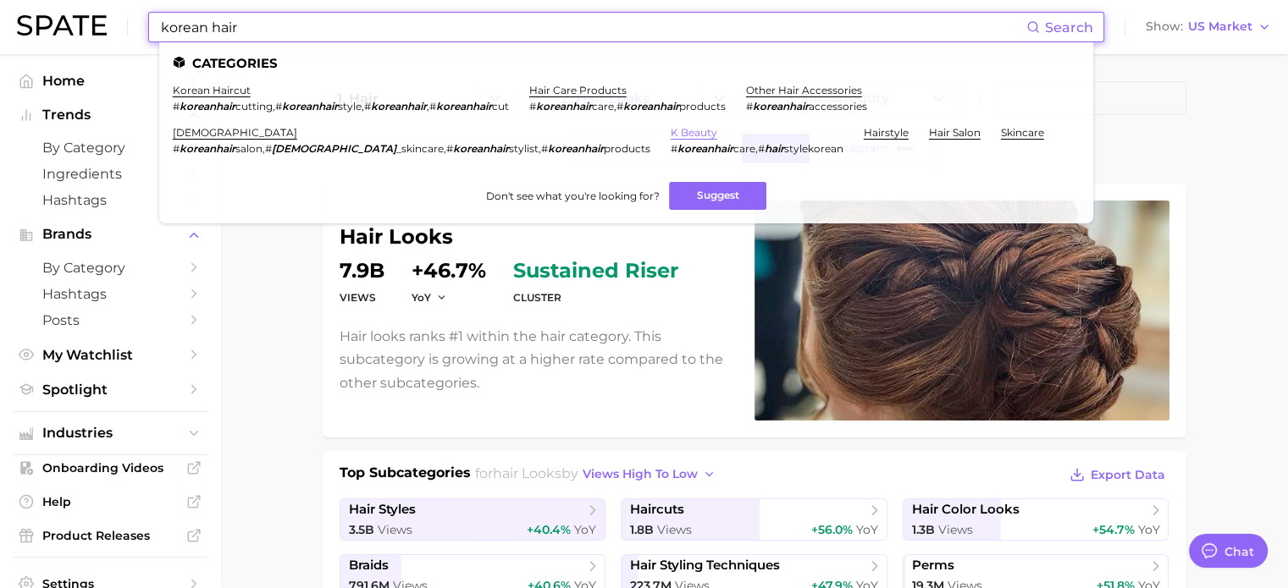
type input "korean hair"
click at [670, 135] on link "k beauty" at bounding box center [693, 132] width 47 height 13
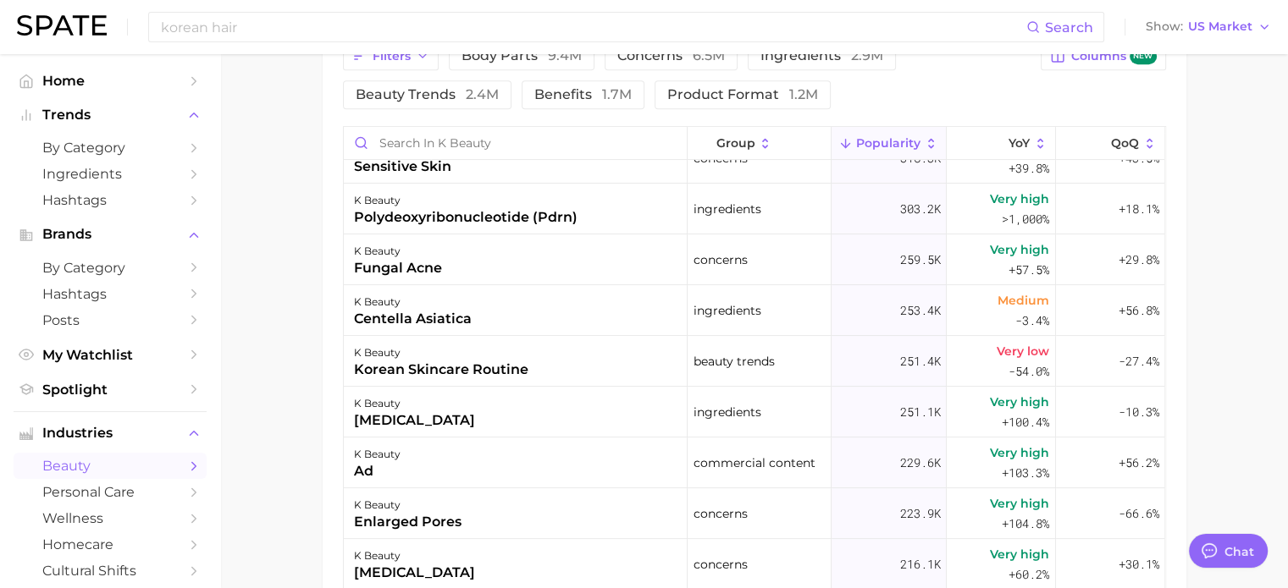
scroll to position [593, 0]
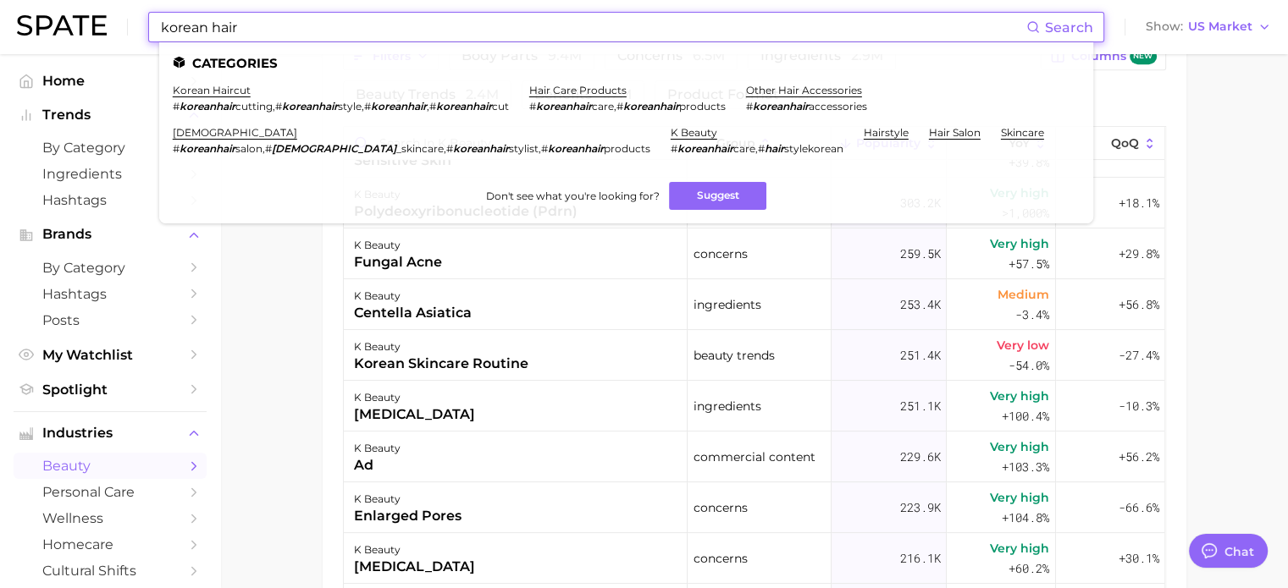
click at [255, 29] on input "korean hair" at bounding box center [592, 27] width 867 height 29
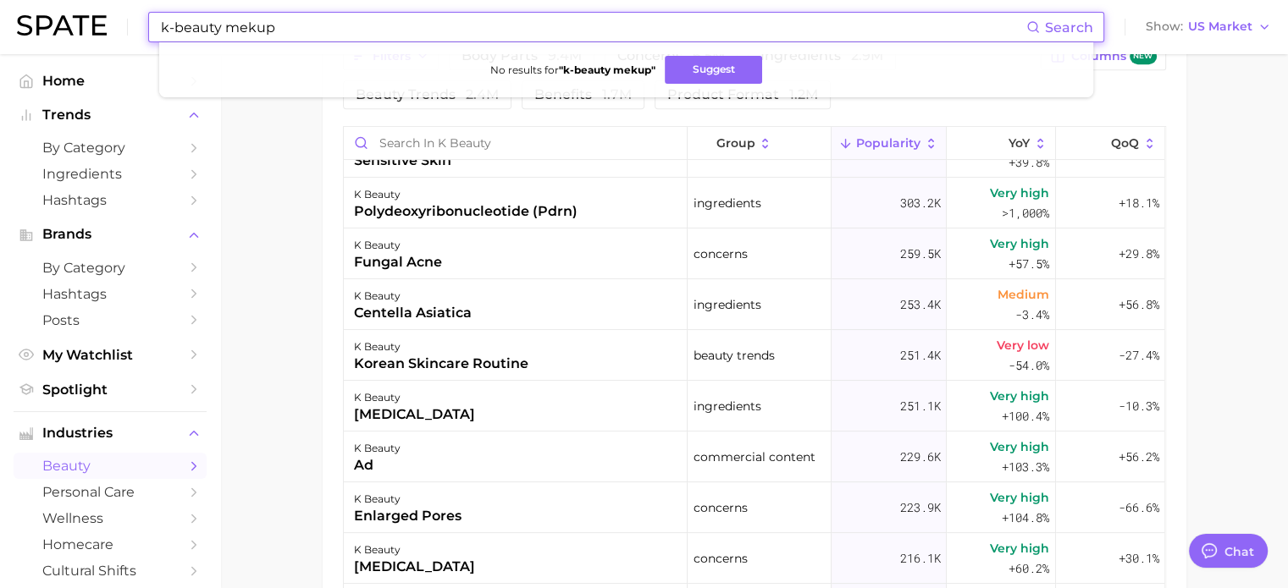
click at [255, 25] on input "k-beauty mekup" at bounding box center [592, 27] width 867 height 29
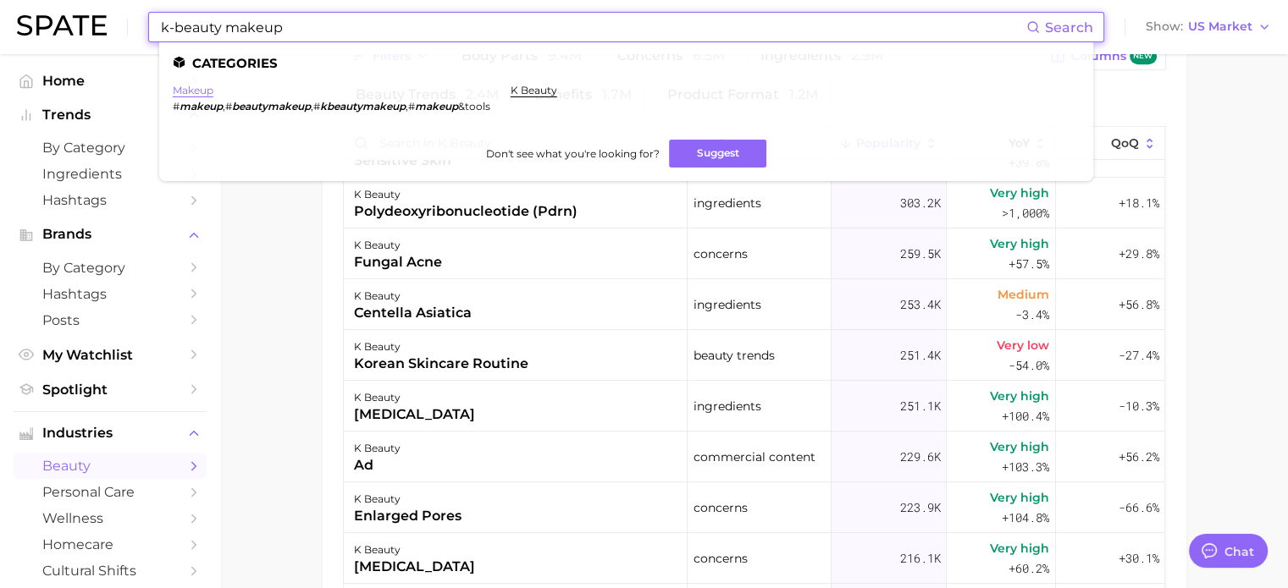
type input "k-beauty makeup"
click at [195, 88] on link "makeup" at bounding box center [193, 90] width 41 height 13
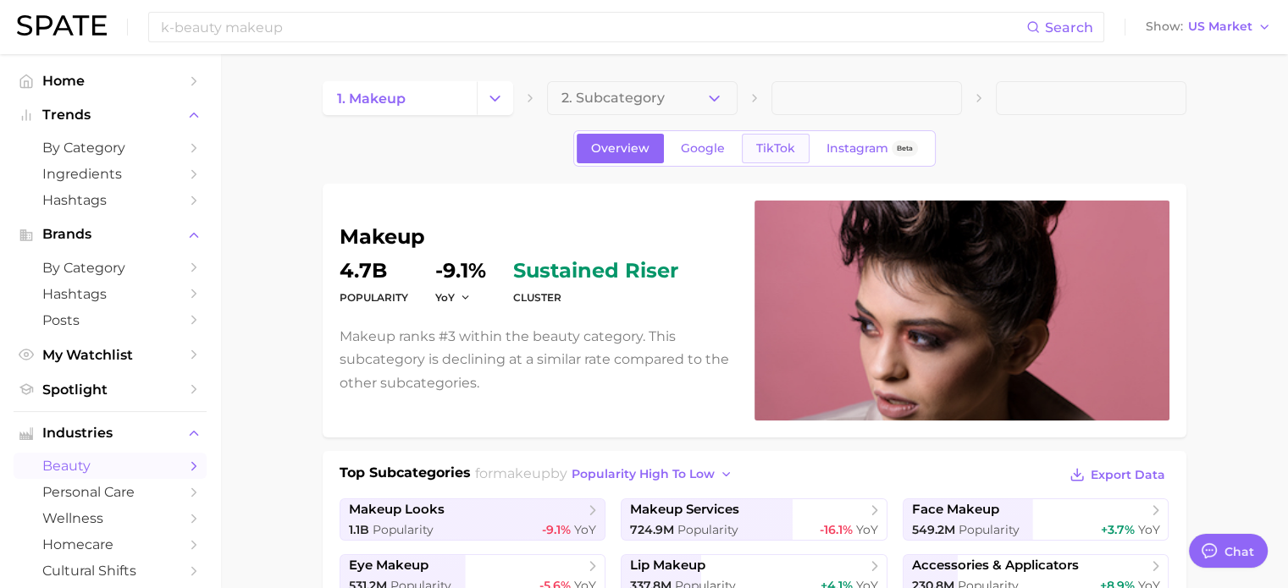
click at [756, 155] on span "TikTok" at bounding box center [775, 148] width 39 height 14
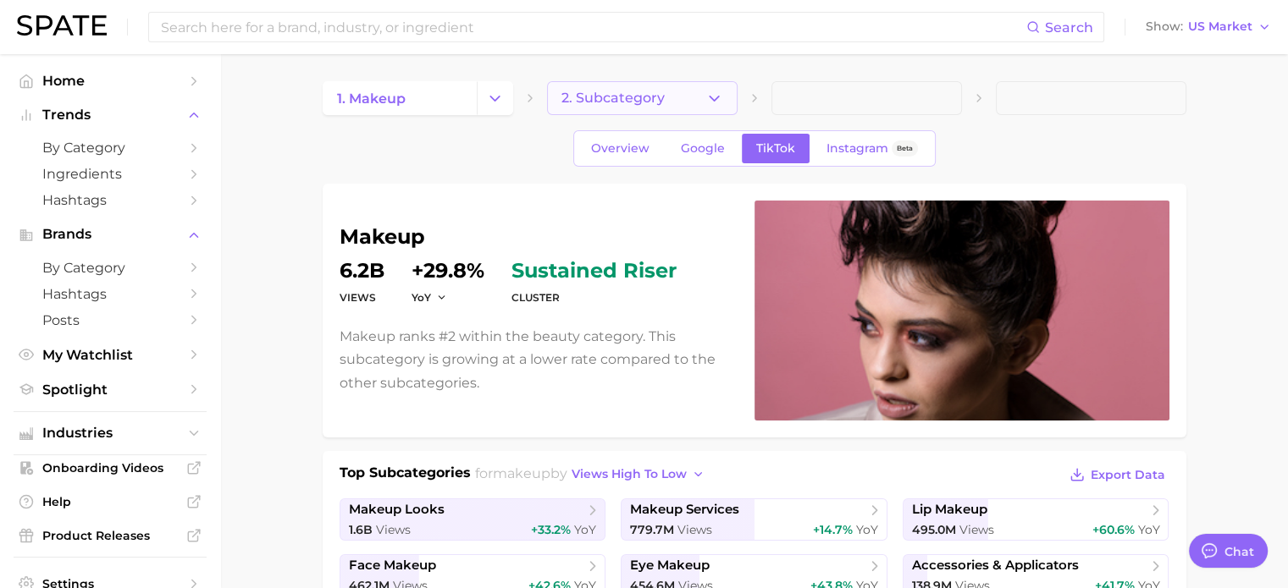
click at [680, 104] on button "2. Subcategory" at bounding box center [642, 98] width 190 height 34
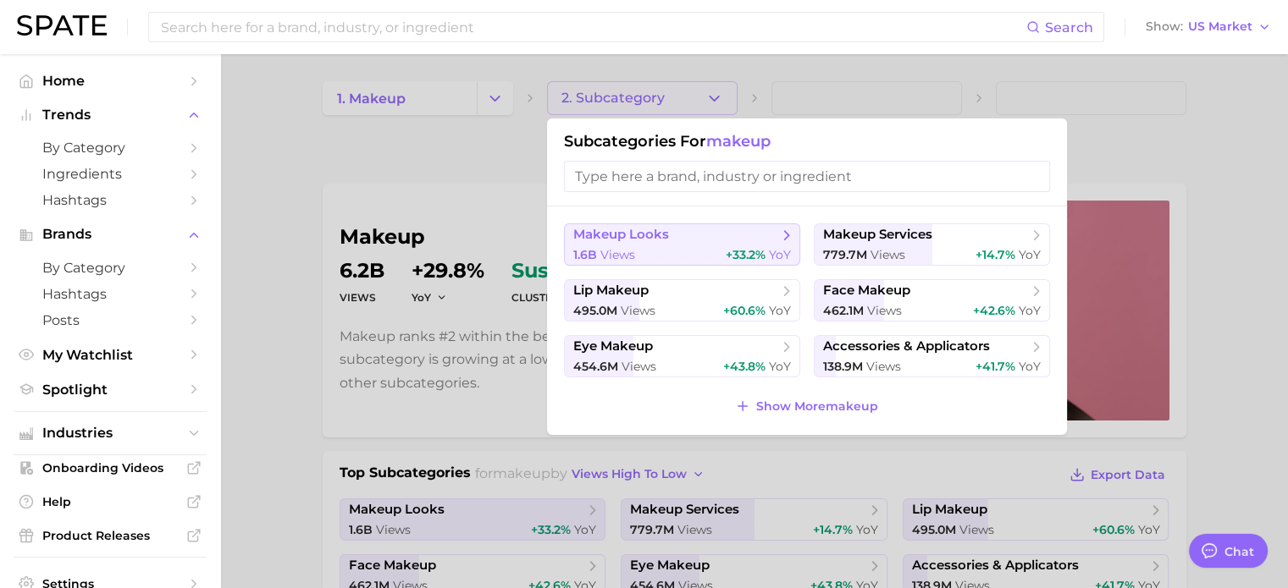
click at [706, 239] on span "makeup looks" at bounding box center [676, 235] width 206 height 17
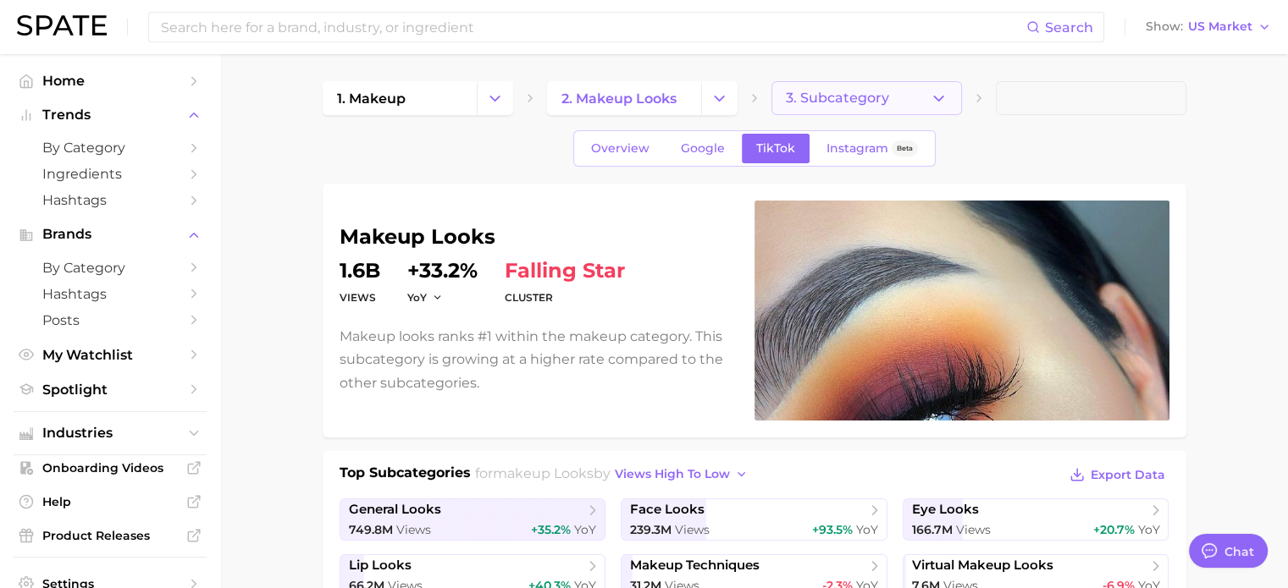
click at [938, 90] on icon "button" at bounding box center [938, 99] width 18 height 18
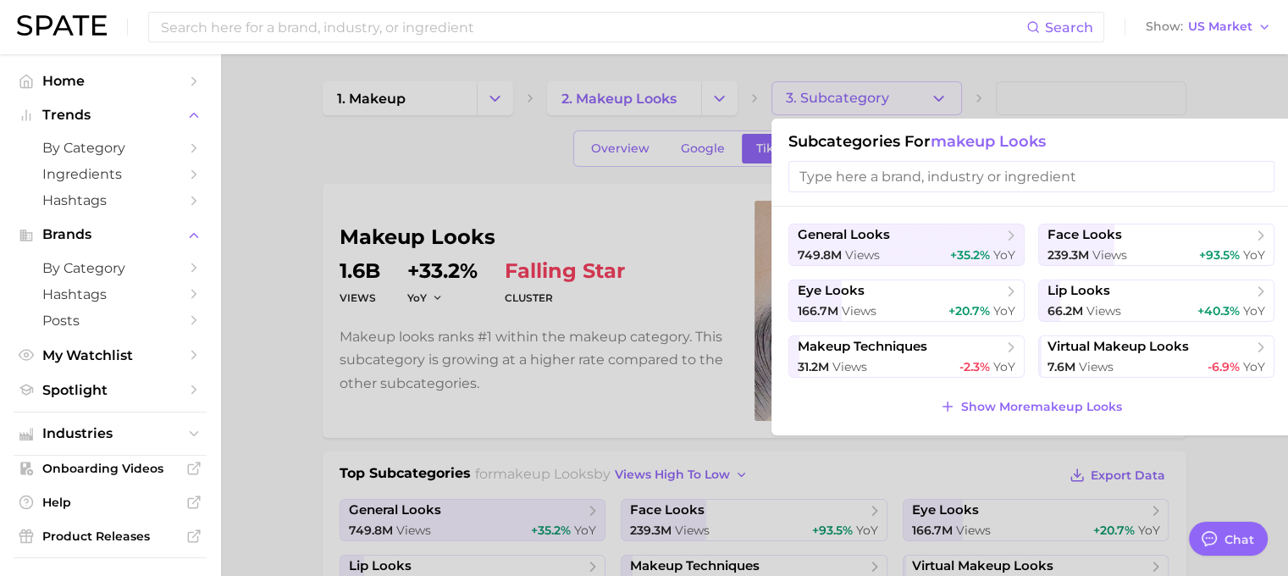
click at [957, 173] on input "search" at bounding box center [1031, 176] width 486 height 31
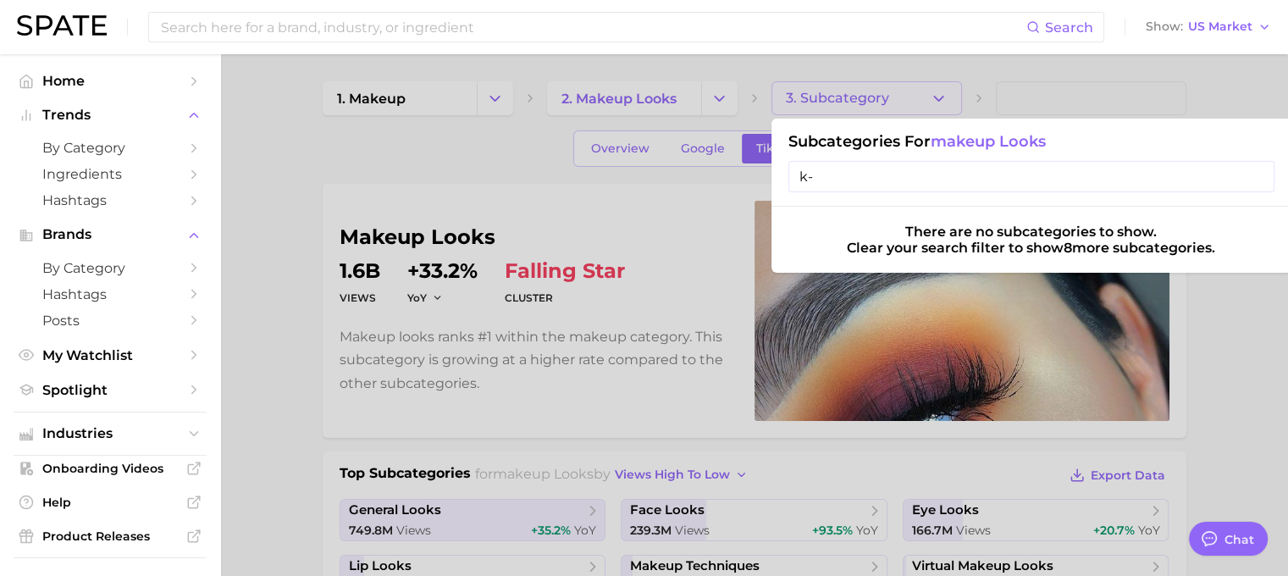
type input "k"
